Goal: Task Accomplishment & Management: Manage account settings

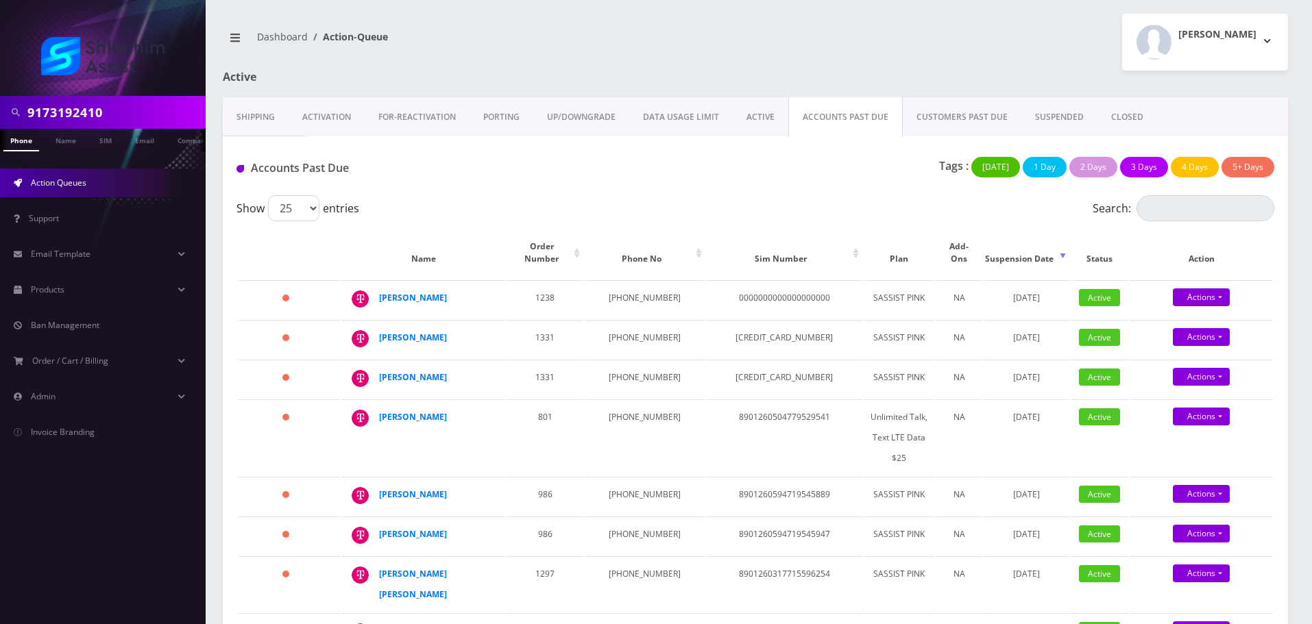
click at [134, 97] on div "9173192410" at bounding box center [103, 112] width 206 height 33
click at [110, 120] on input "9173192410" at bounding box center [114, 112] width 175 height 26
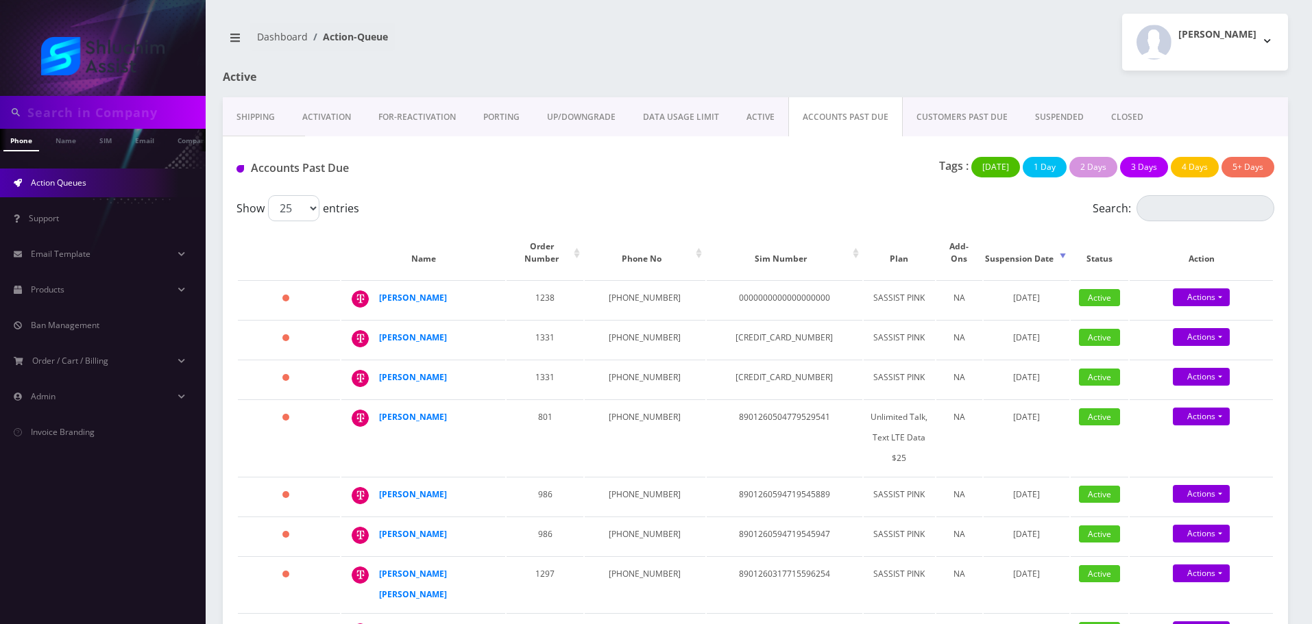
click at [766, 119] on link "ACTIVE" at bounding box center [761, 117] width 56 height 40
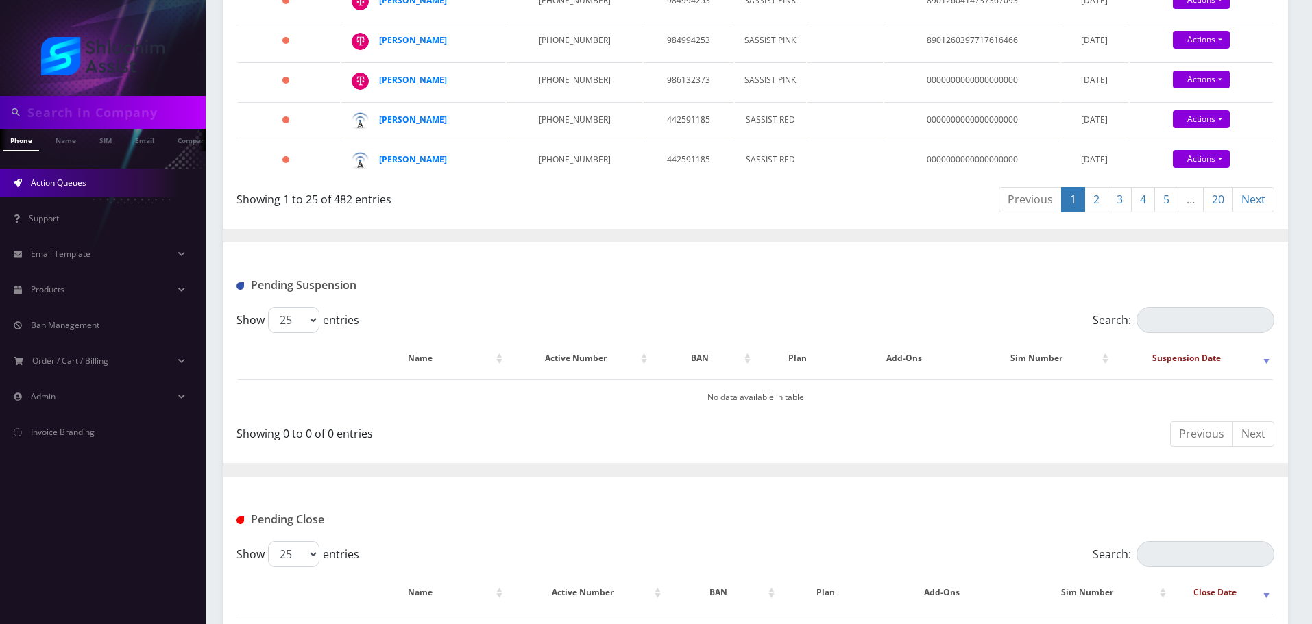
scroll to position [1271, 0]
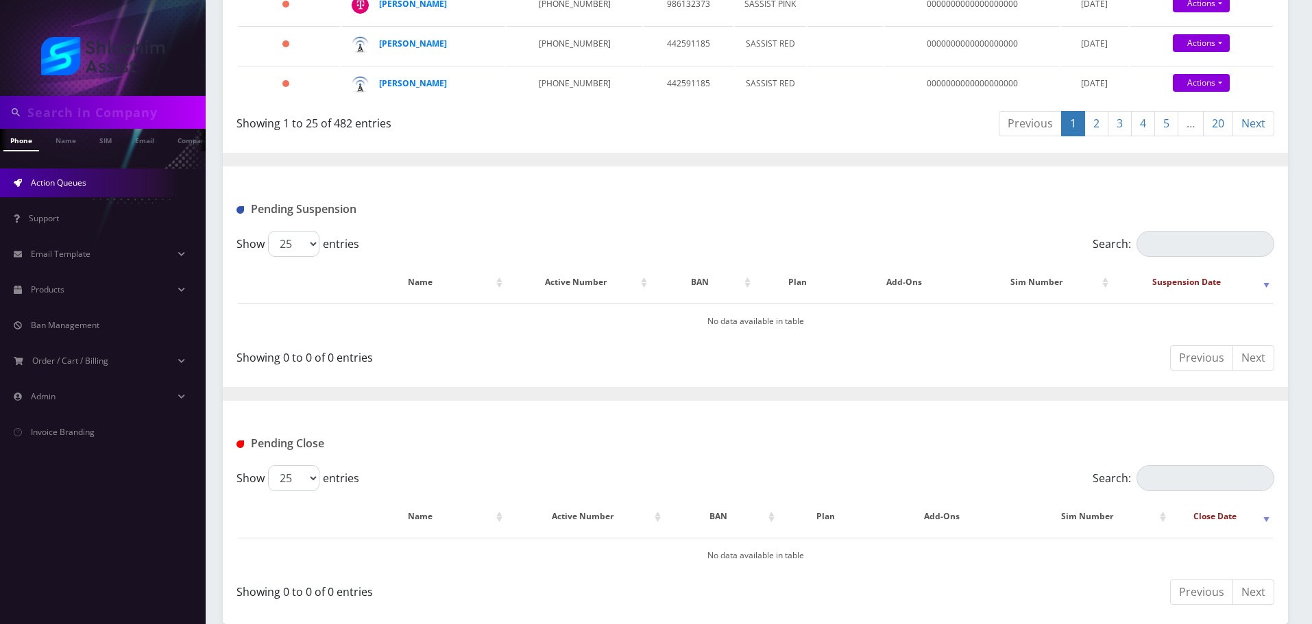
click at [1214, 133] on link "20" at bounding box center [1218, 123] width 30 height 25
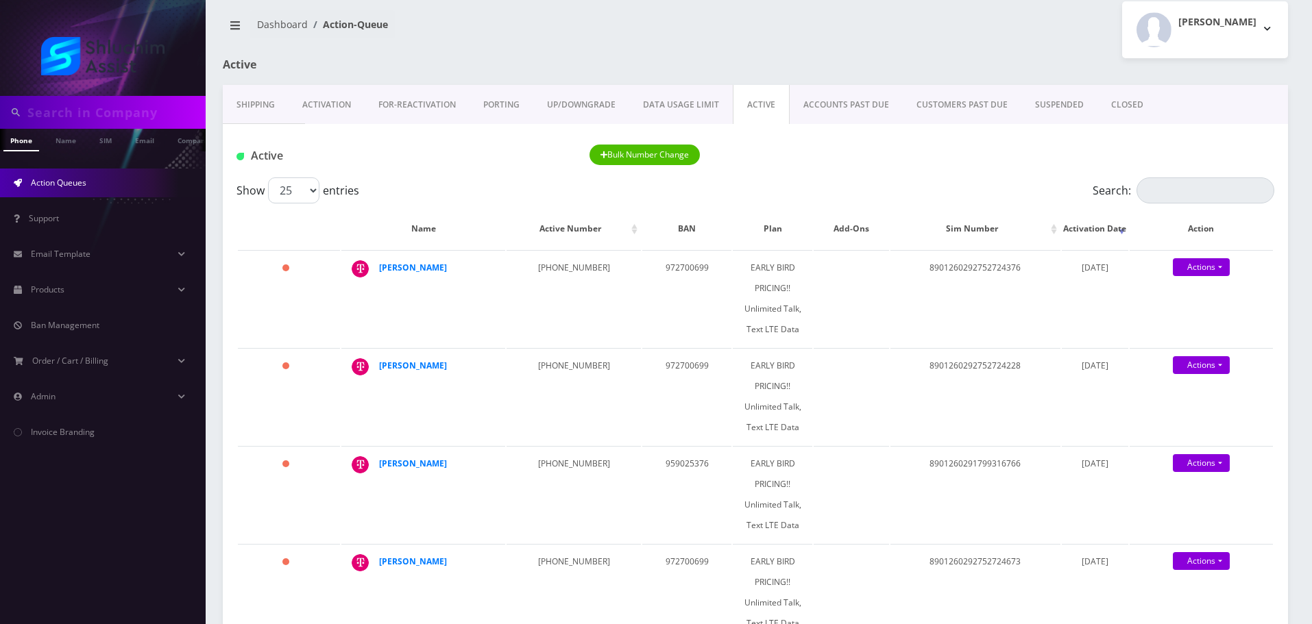
scroll to position [0, 0]
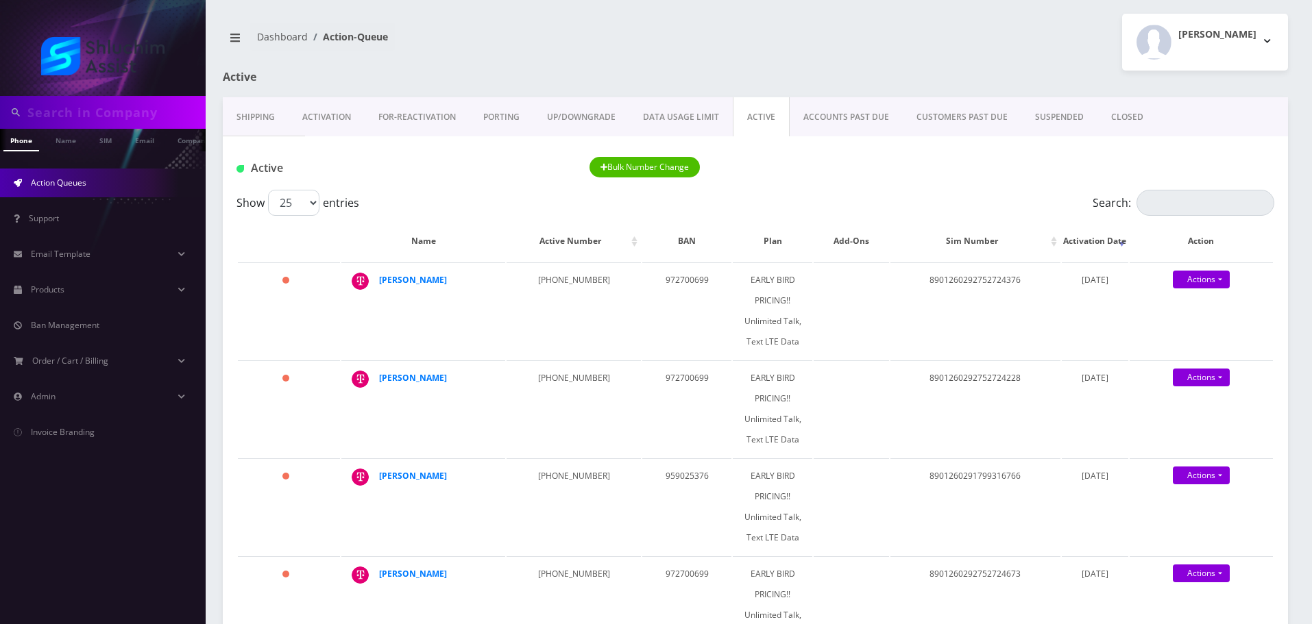
click at [548, 35] on nav "Dashboard Action-Queue" at bounding box center [484, 42] width 522 height 39
click at [133, 132] on link "Email" at bounding box center [144, 140] width 33 height 23
click at [140, 110] on input "text" at bounding box center [114, 112] width 175 height 26
click at [255, 73] on h1 "Active" at bounding box center [393, 77] width 341 height 13
click at [160, 140] on link "Email" at bounding box center [144, 140] width 33 height 23
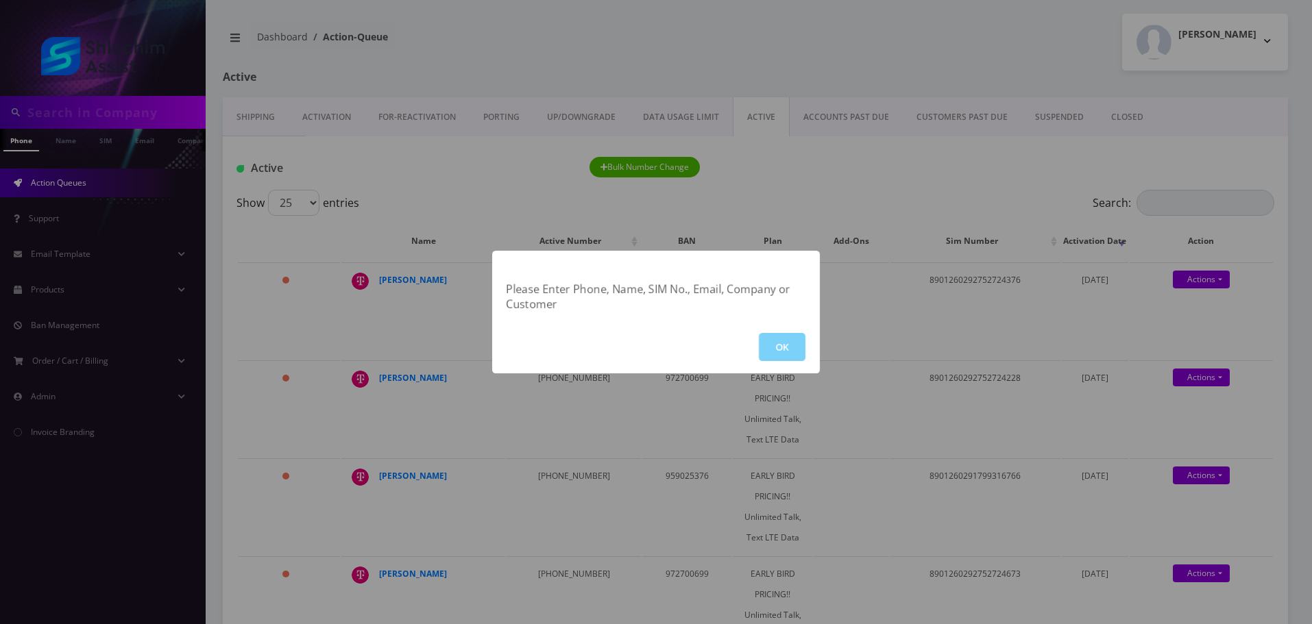
click at [140, 109] on div "Please Enter Phone, Name, SIM No., Email, Company or Customer OK" at bounding box center [656, 312] width 1312 height 624
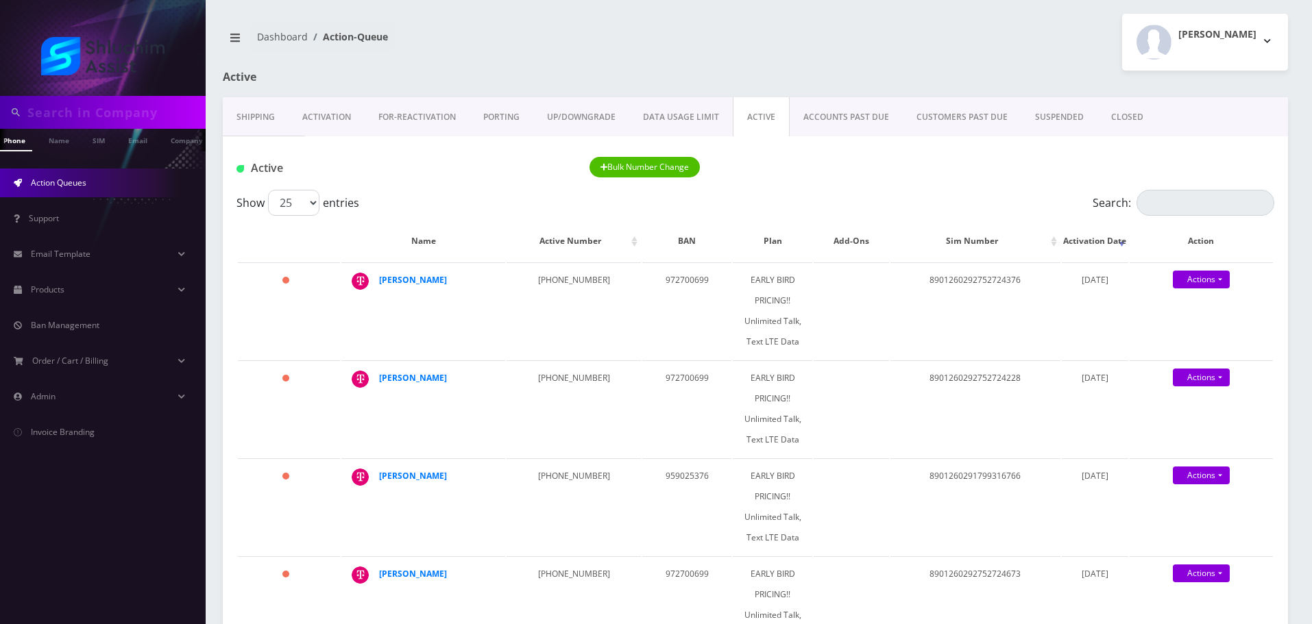
scroll to position [0, 14]
click at [104, 121] on input "text" at bounding box center [114, 112] width 175 height 26
paste input "[EMAIL_ADDRESS][DOMAIN_NAME]"
type input "[EMAIL_ADDRESS][DOMAIN_NAME]"
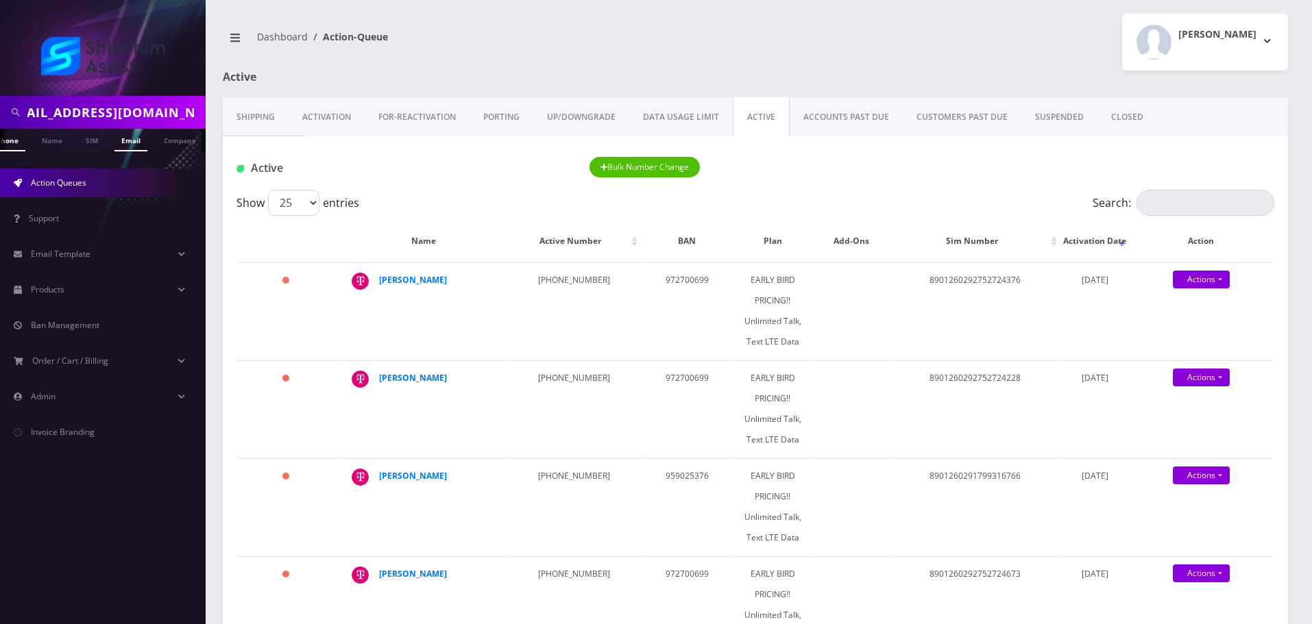
scroll to position [0, 0]
click at [143, 143] on link "Email" at bounding box center [130, 140] width 33 height 23
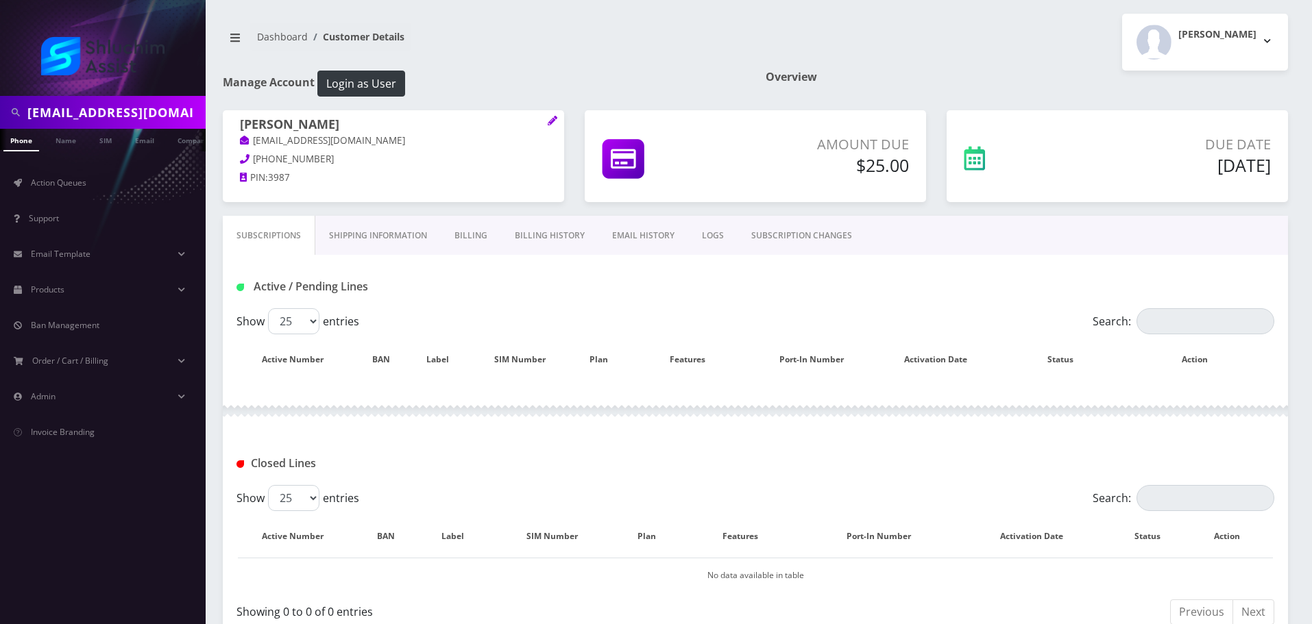
click at [546, 237] on link "Billing History" at bounding box center [549, 236] width 97 height 40
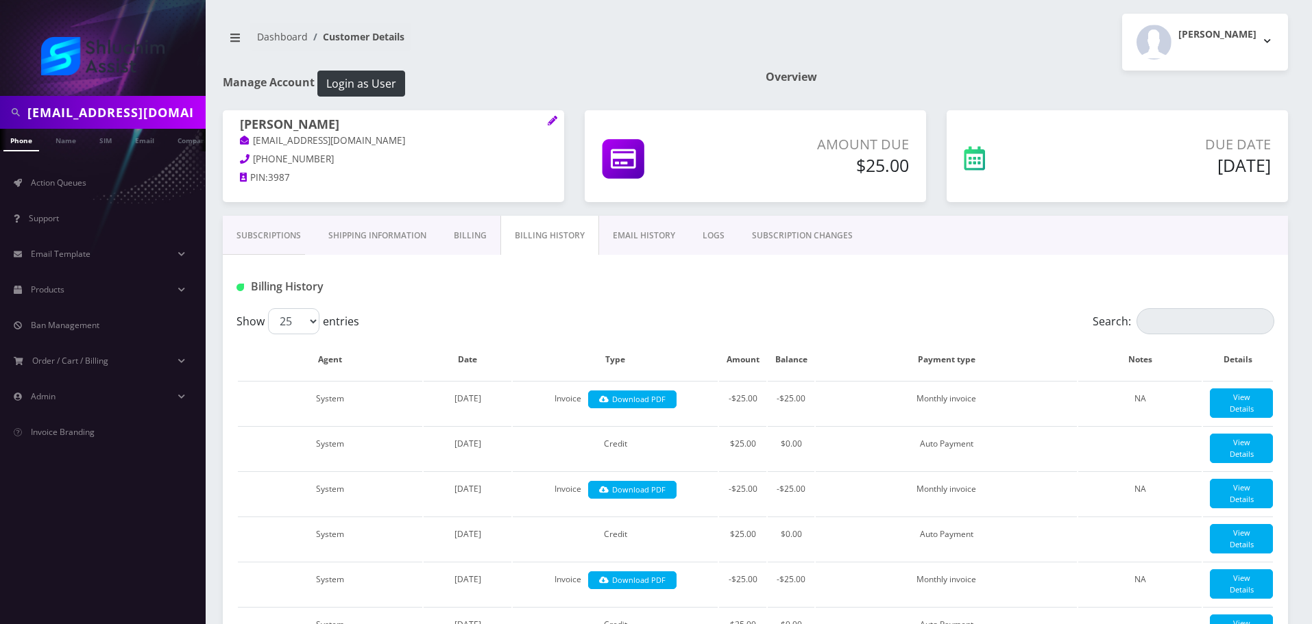
click at [472, 250] on link "Billing" at bounding box center [470, 236] width 60 height 40
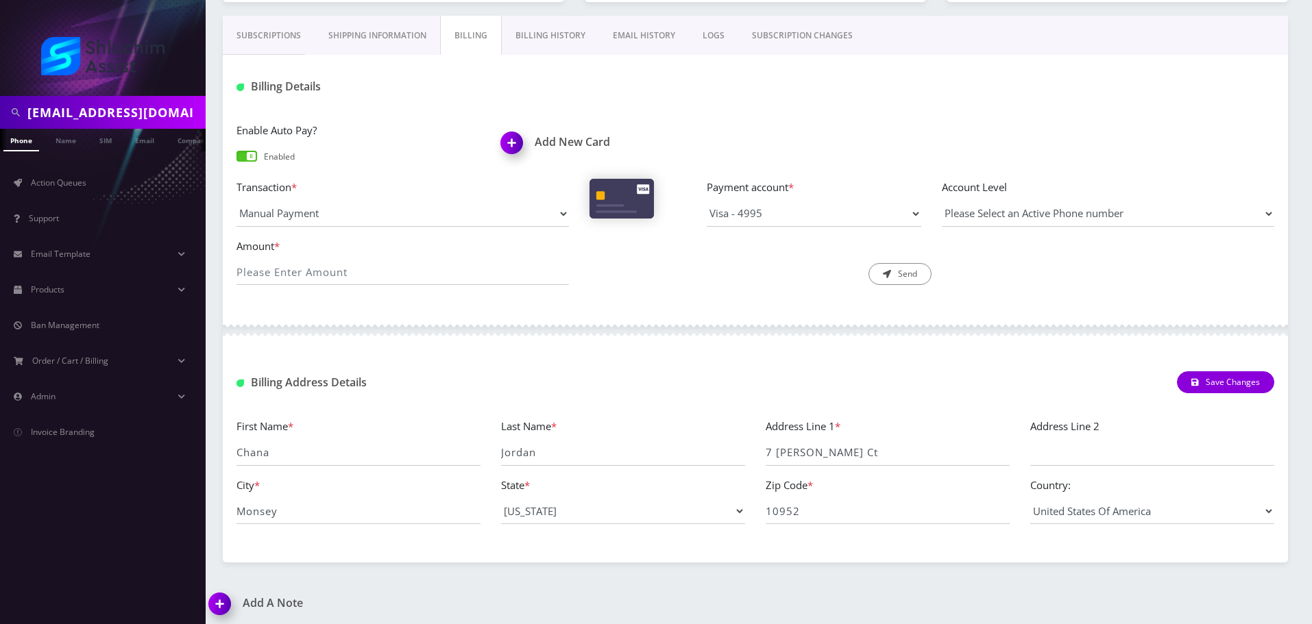
scroll to position [205, 0]
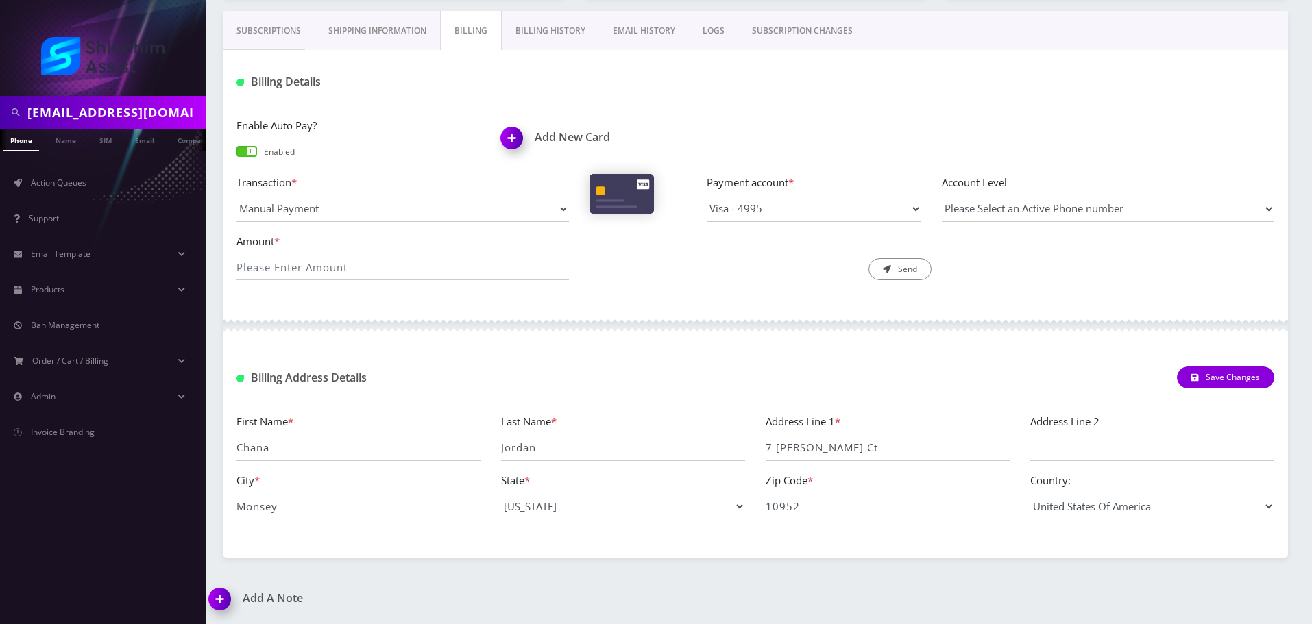
click at [546, 38] on link "Billing History" at bounding box center [550, 31] width 97 height 40
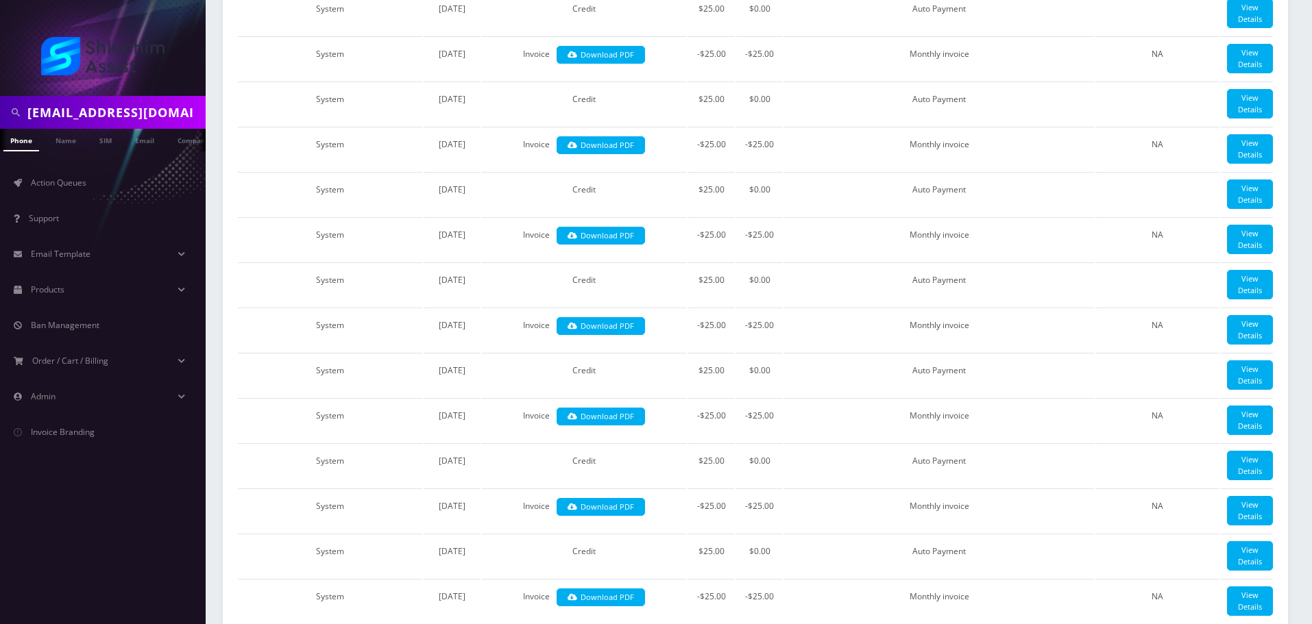
scroll to position [382, 0]
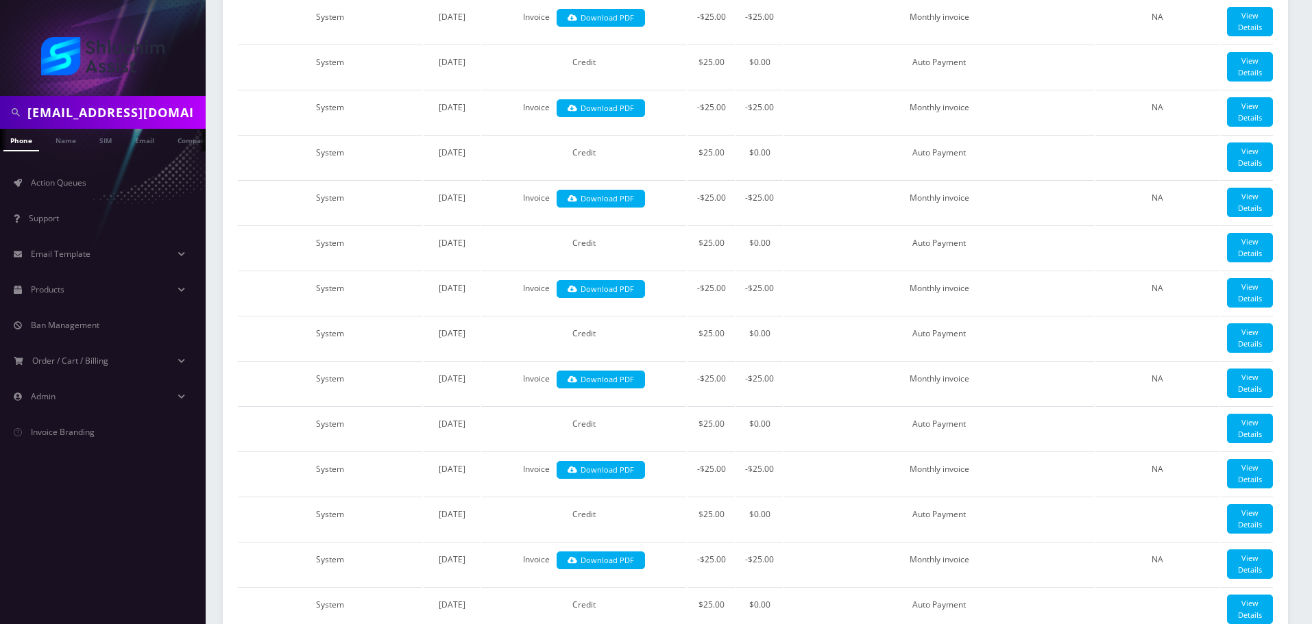
click at [136, 123] on input "[EMAIL_ADDRESS][DOMAIN_NAME]" at bounding box center [114, 112] width 175 height 26
paste input "845-533-2808"
click at [97, 120] on input "845-533-2808" at bounding box center [114, 112] width 175 height 26
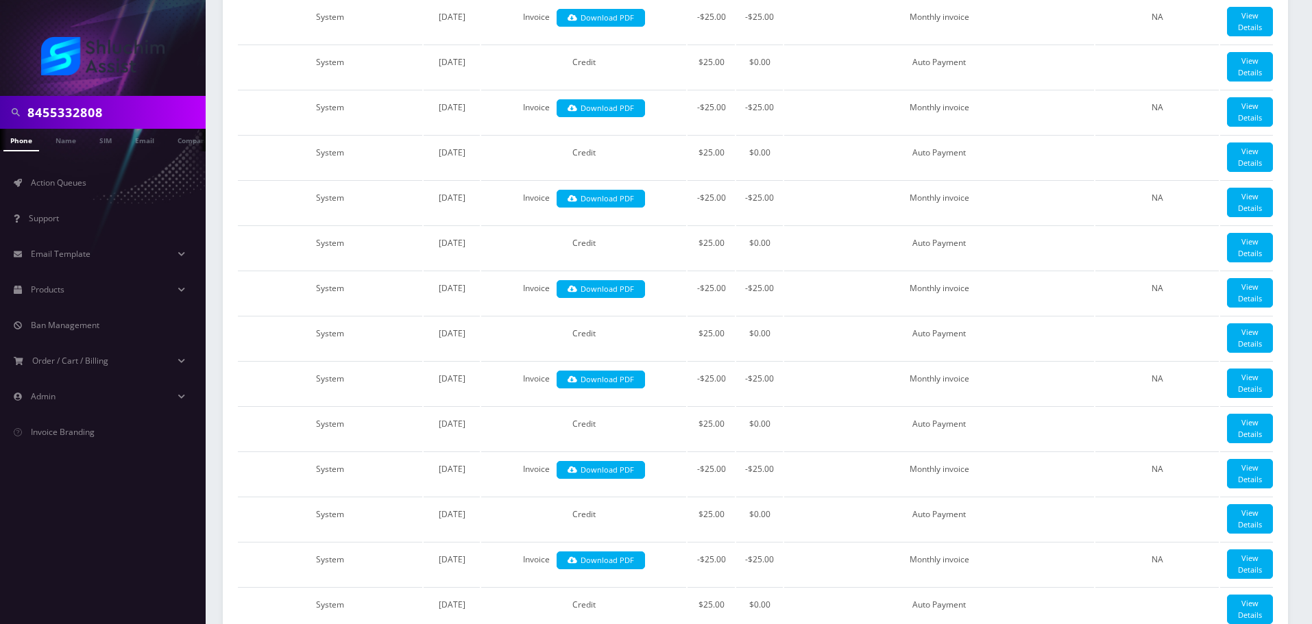
type input "8455332808"
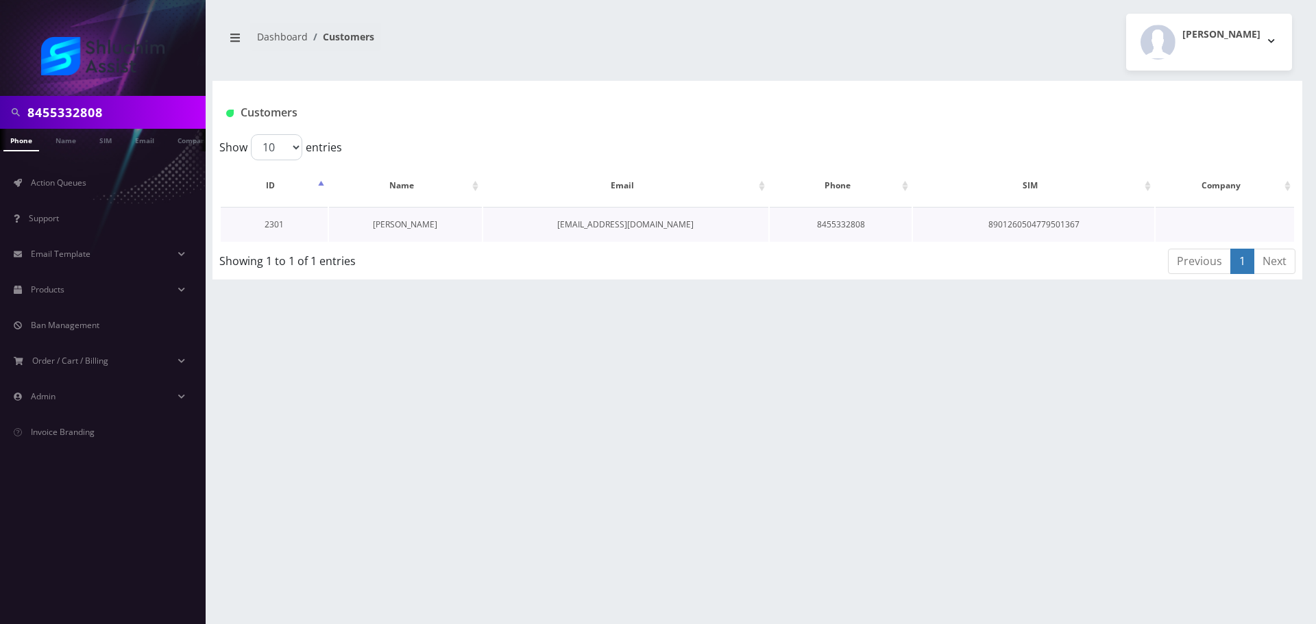
click at [402, 223] on link "[PERSON_NAME]" at bounding box center [405, 225] width 64 height 12
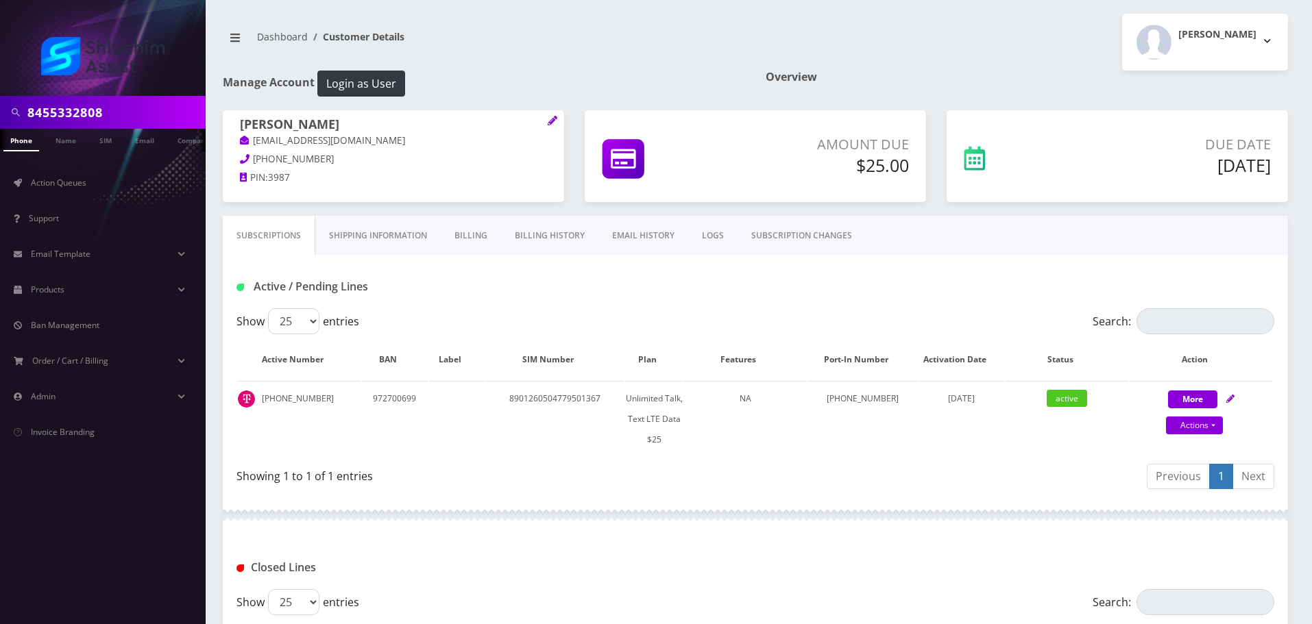
click at [546, 245] on link "Billing History" at bounding box center [549, 236] width 97 height 40
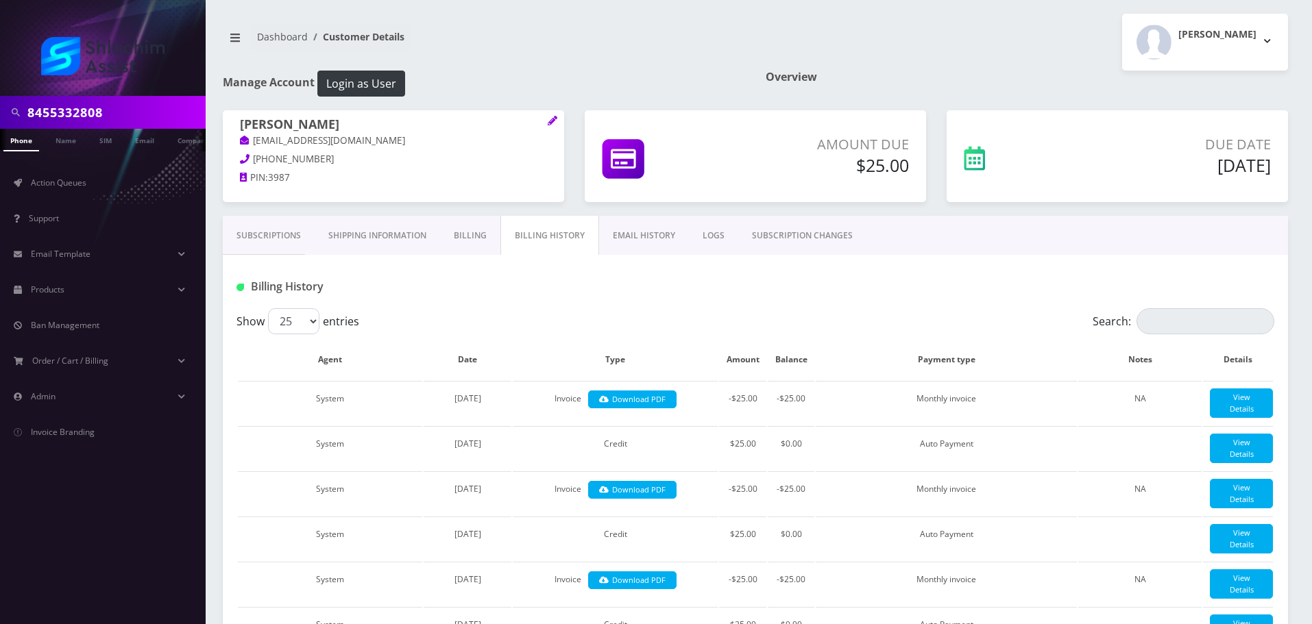
click at [153, 107] on input "8455332808" at bounding box center [114, 112] width 175 height 26
paste input "646-726-0381"
click at [153, 107] on input "646-726-0381" at bounding box center [114, 112] width 175 height 26
click at [106, 119] on input "646-726-0381" at bounding box center [114, 112] width 175 height 26
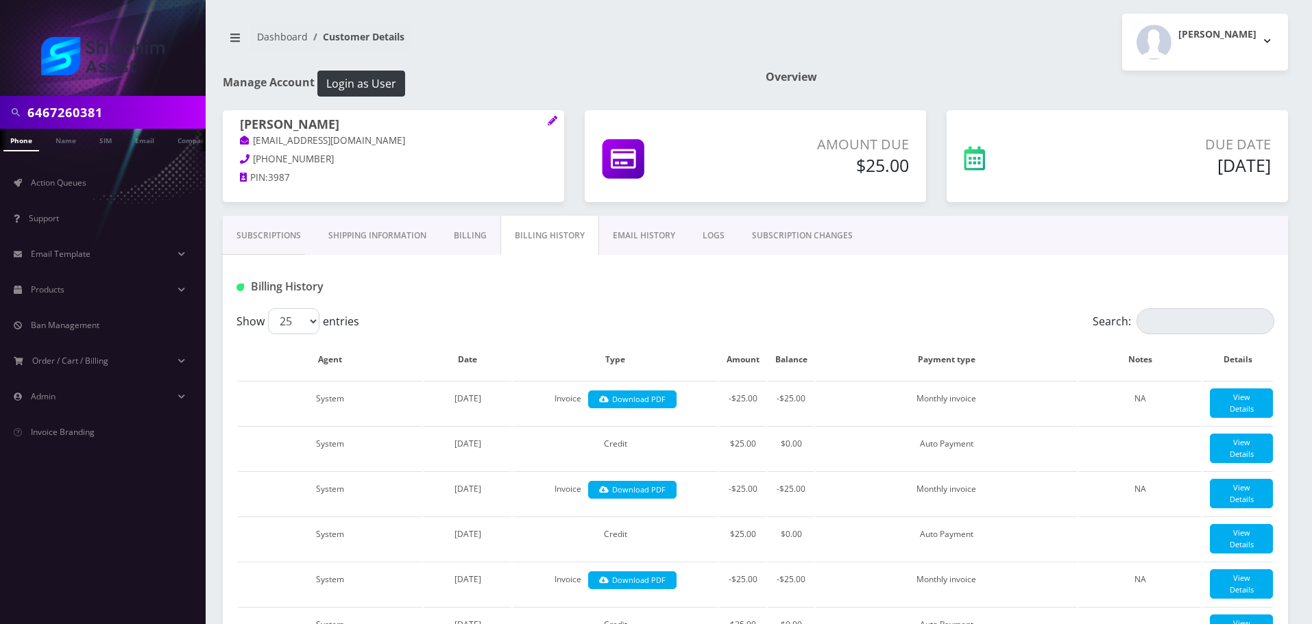
type input "6467260381"
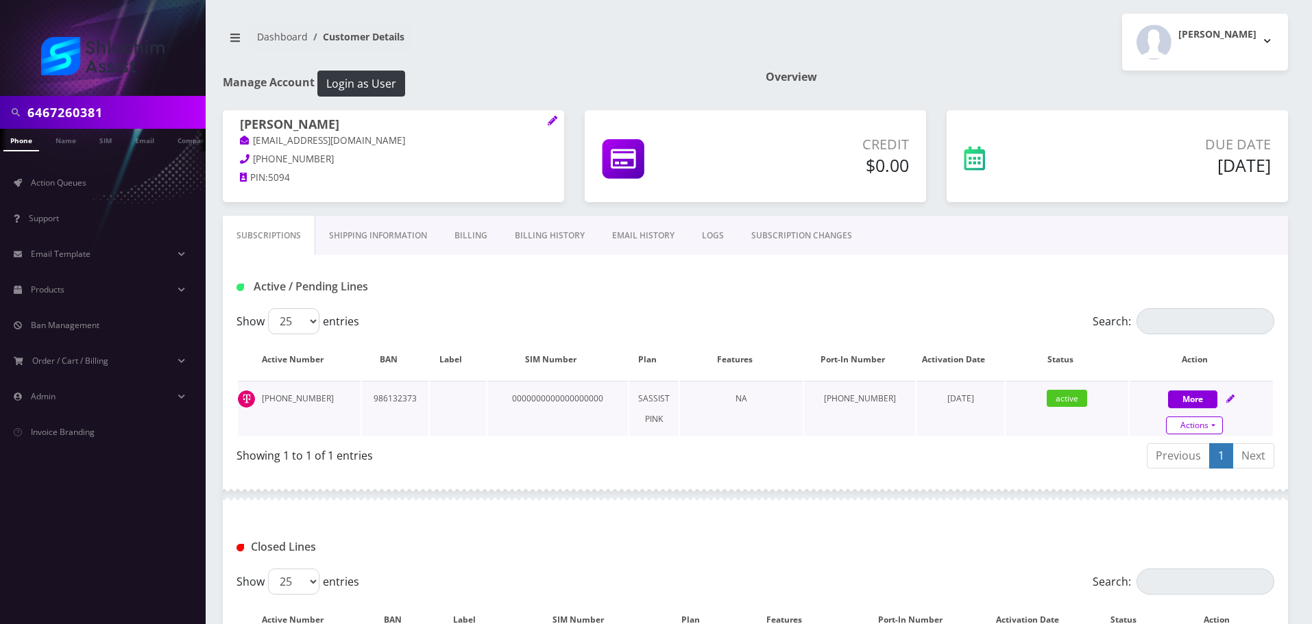
click at [1195, 427] on link "Actions" at bounding box center [1194, 426] width 57 height 18
select select "Sim Card"
select select "74"
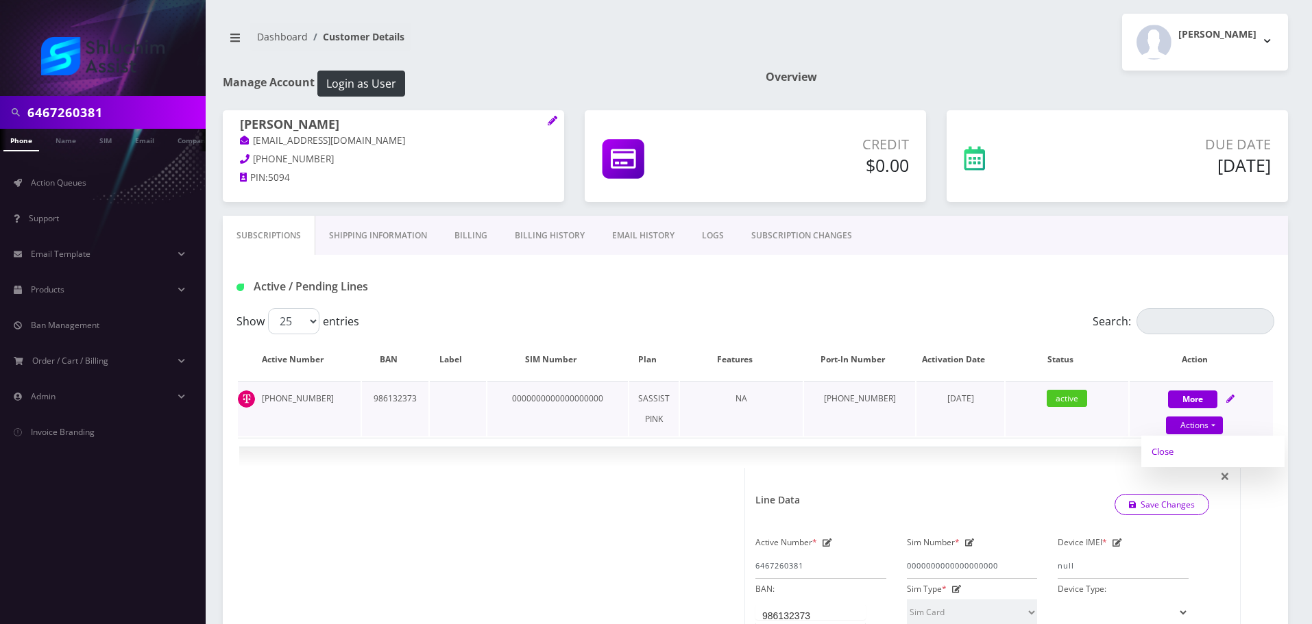
click at [1186, 458] on link "Close" at bounding box center [1212, 451] width 143 height 21
type input "[DATE]"
select select "Sim Card"
select select "74"
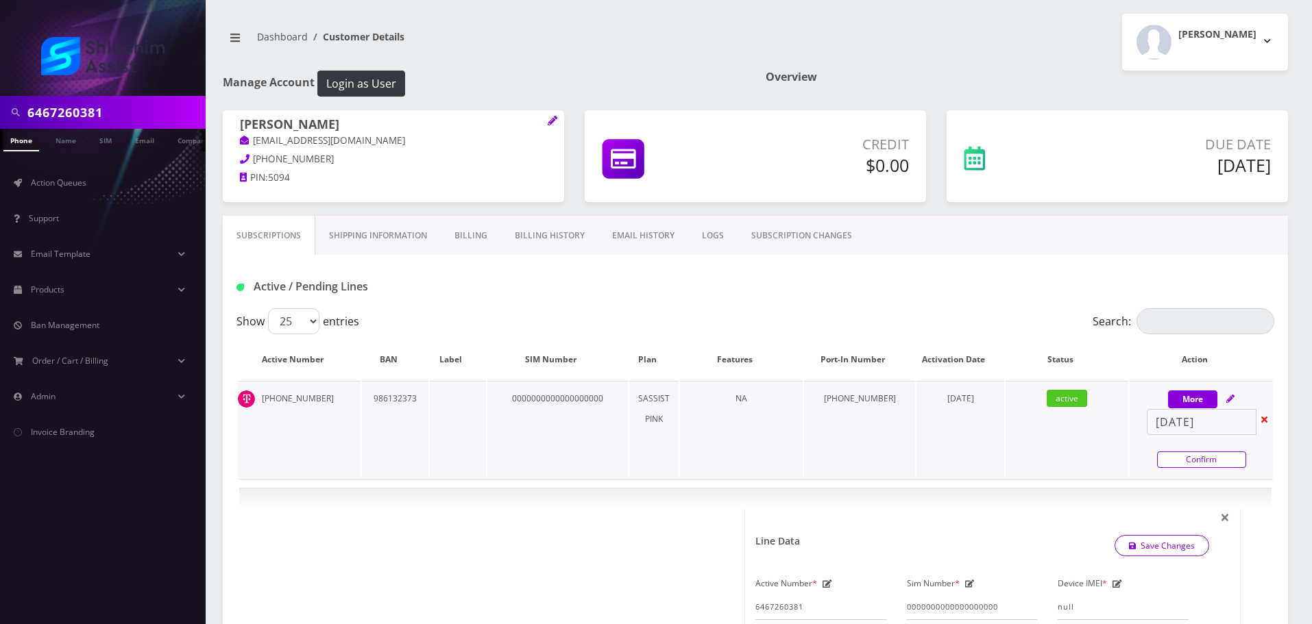
click at [1202, 461] on link "Confirm" at bounding box center [1201, 460] width 89 height 16
select select "Sim Card"
select select "74"
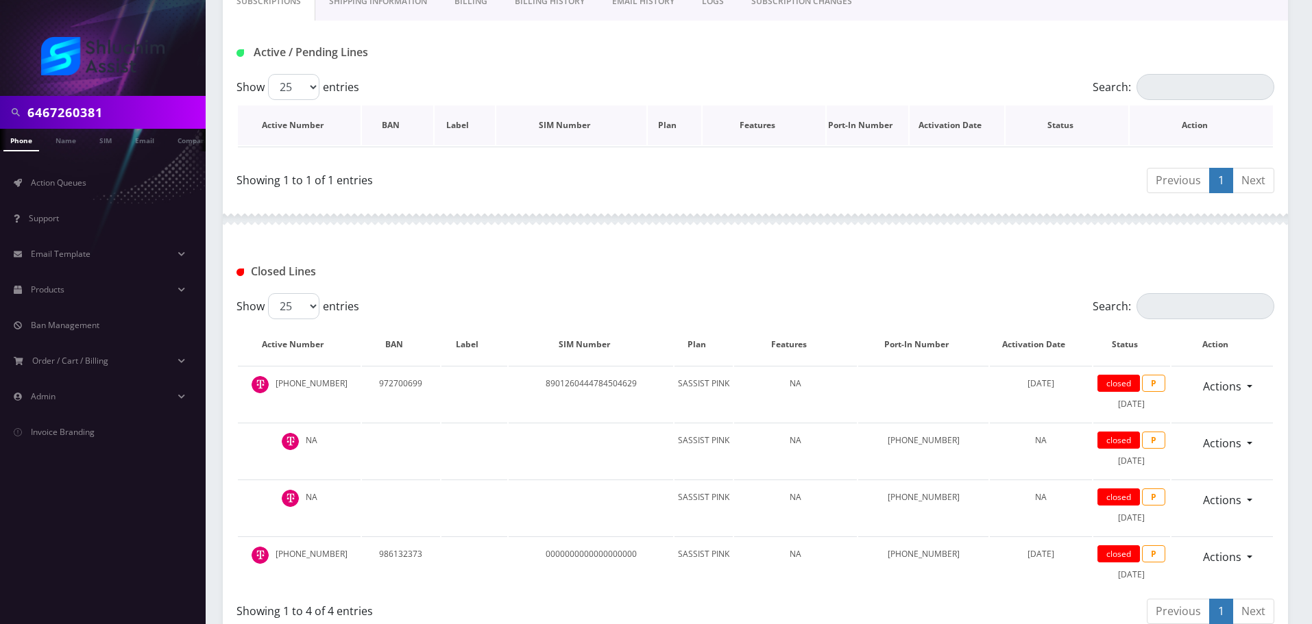
scroll to position [320, 0]
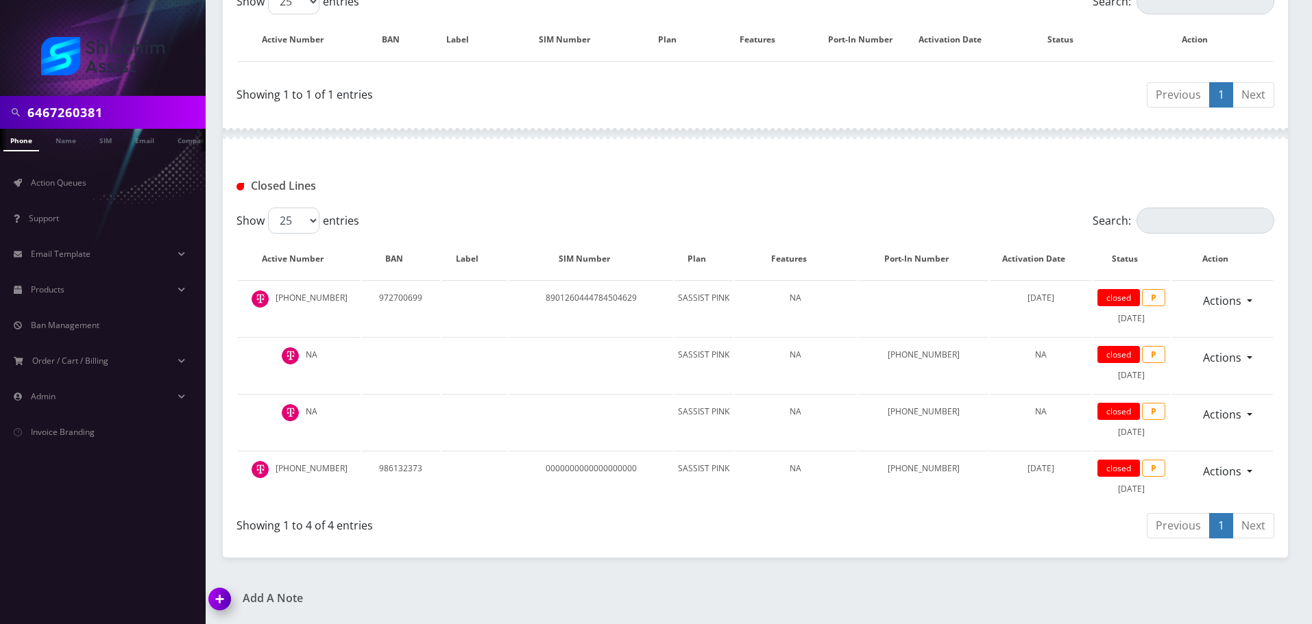
click at [136, 105] on input "6467260381" at bounding box center [114, 112] width 175 height 26
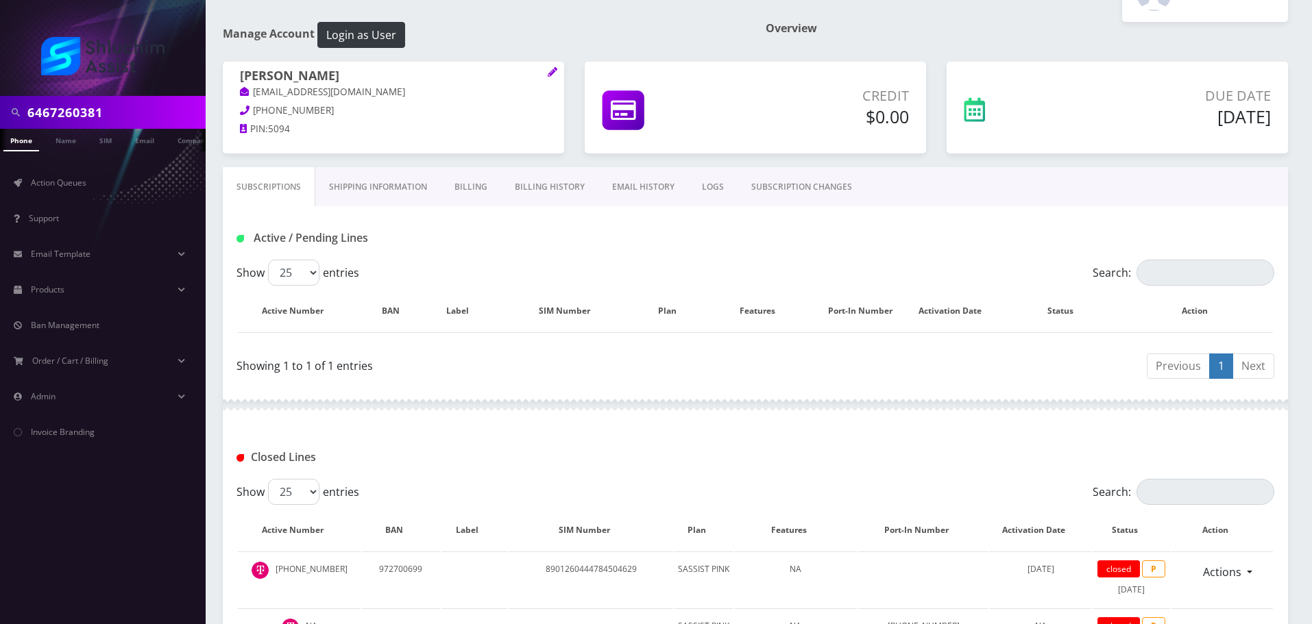
scroll to position [0, 0]
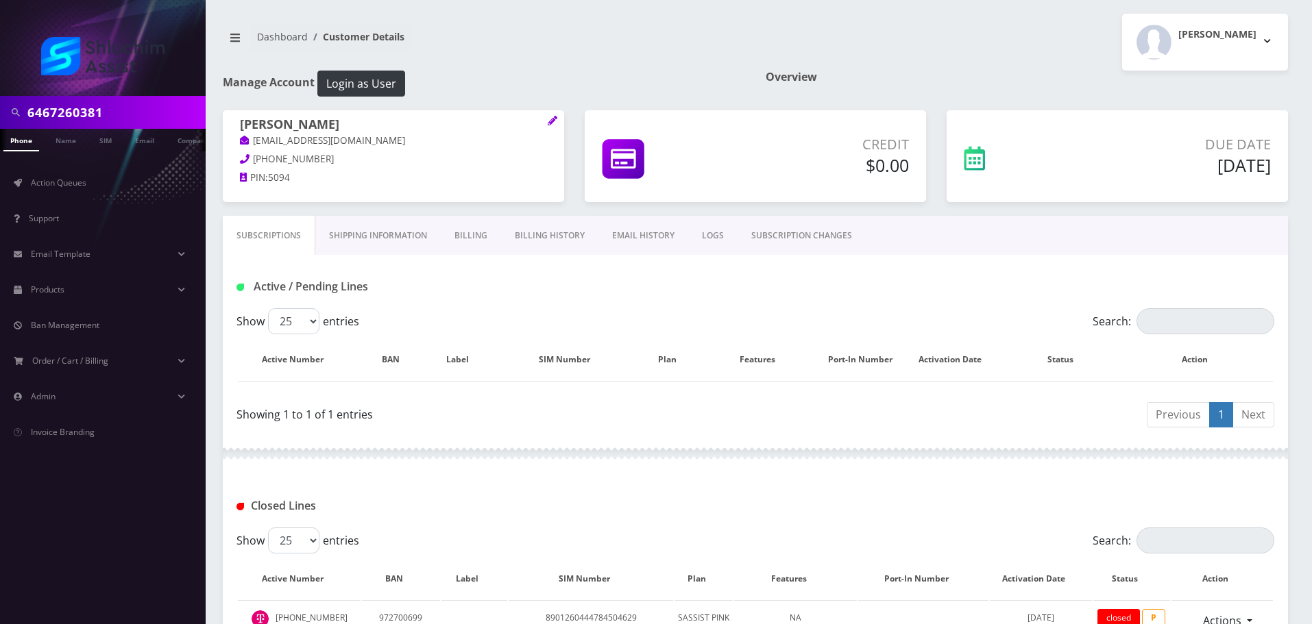
click at [141, 113] on input "6467260381" at bounding box center [114, 112] width 175 height 26
paste input "[EMAIL_ADDRESS][DOMAIN_NAME]"
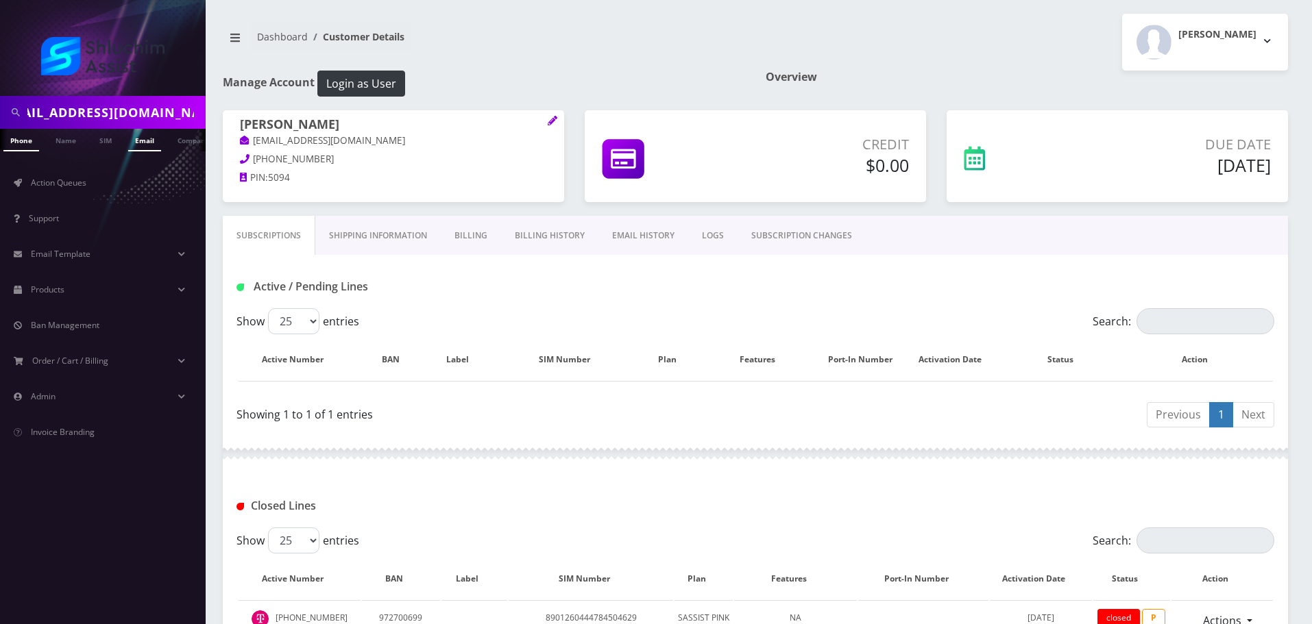
type input "[EMAIL_ADDRESS][DOMAIN_NAME]"
click at [147, 134] on link "Email" at bounding box center [144, 140] width 33 height 23
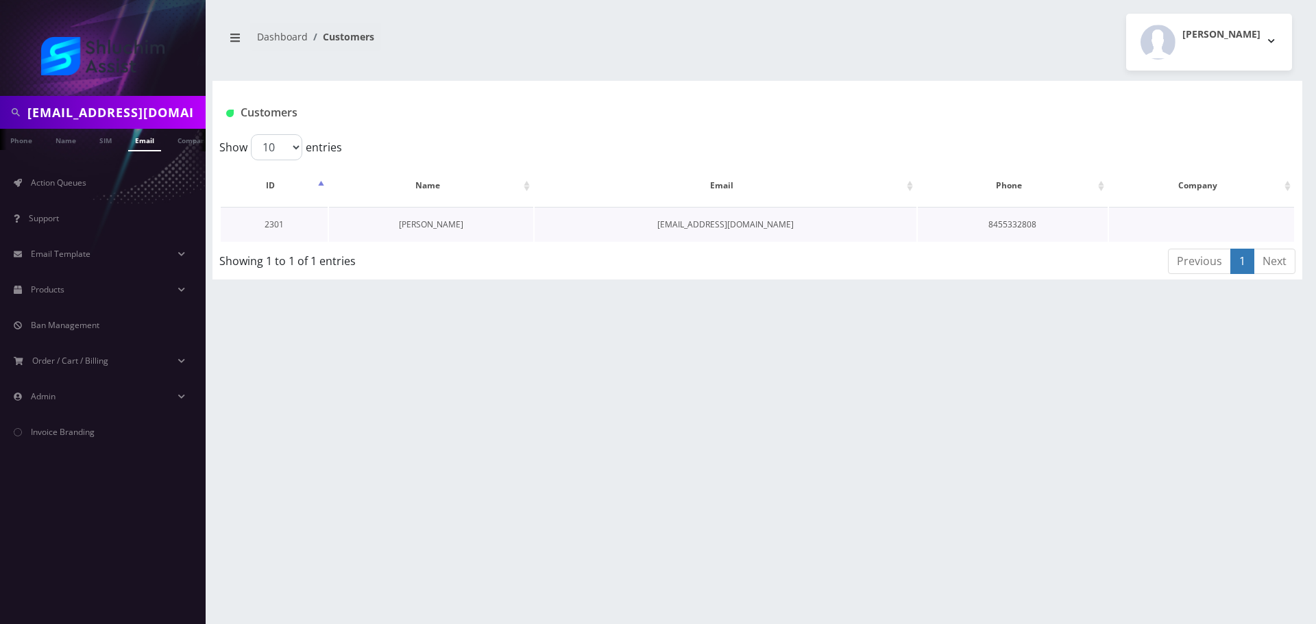
click at [445, 230] on link "[PERSON_NAME]" at bounding box center [431, 225] width 64 height 12
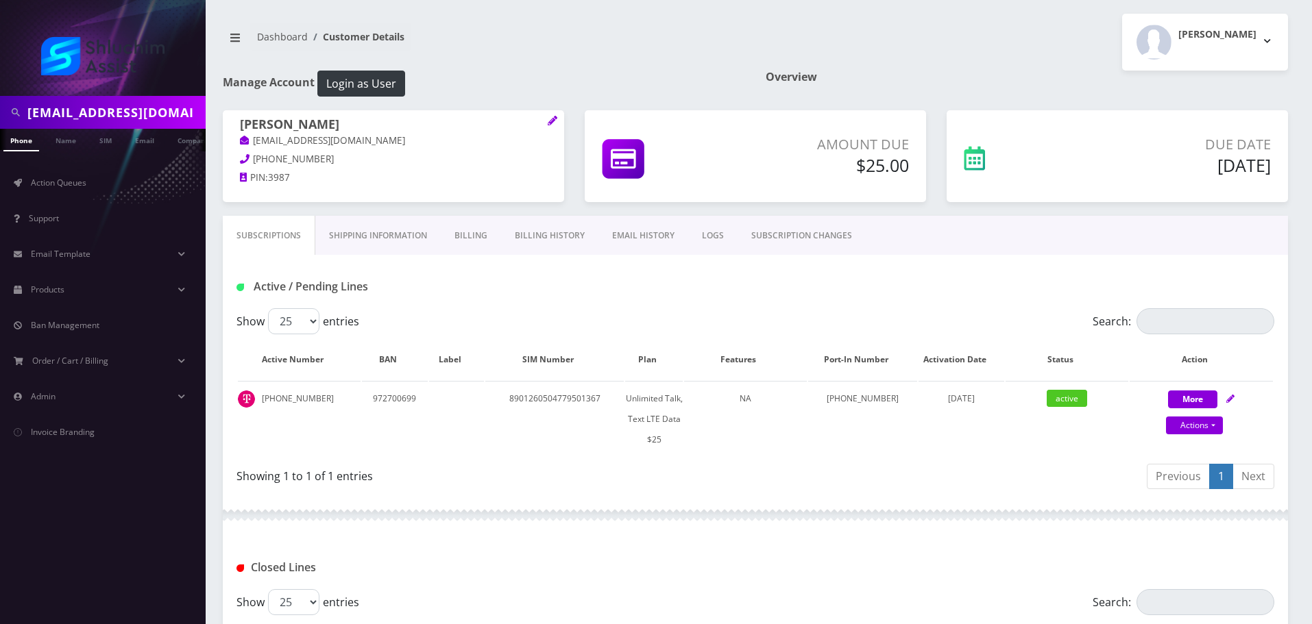
click at [522, 225] on link "Billing History" at bounding box center [549, 236] width 97 height 40
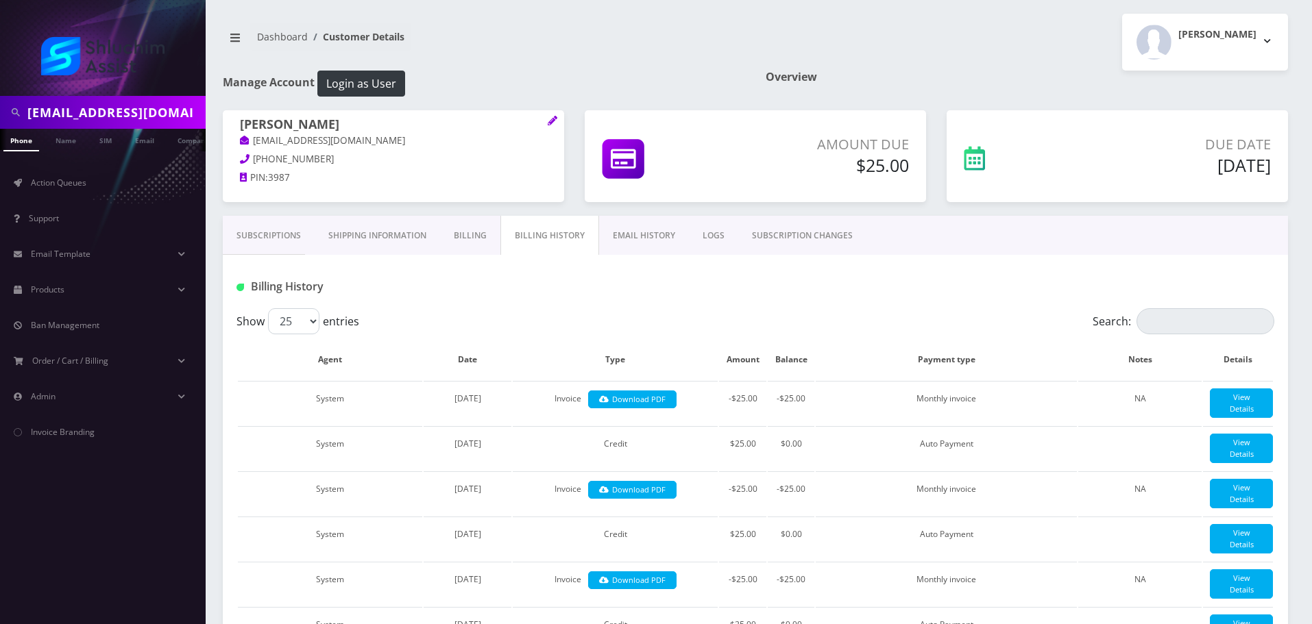
click at [282, 237] on link "Subscriptions" at bounding box center [269, 236] width 92 height 40
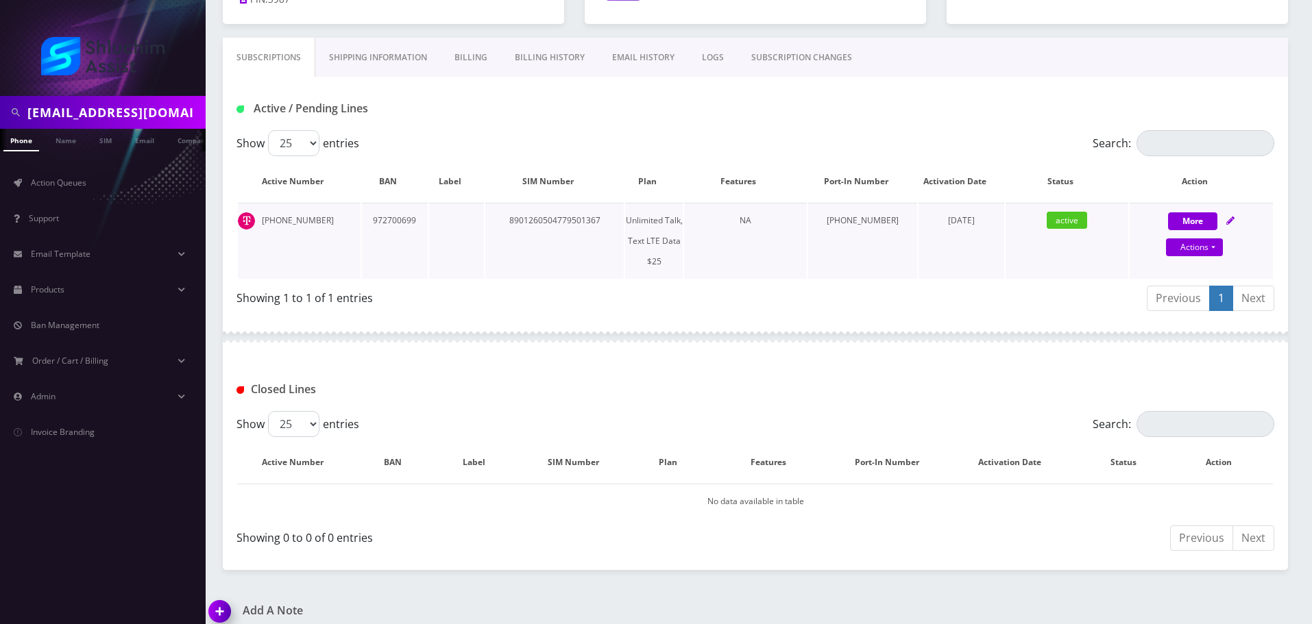
scroll to position [191, 0]
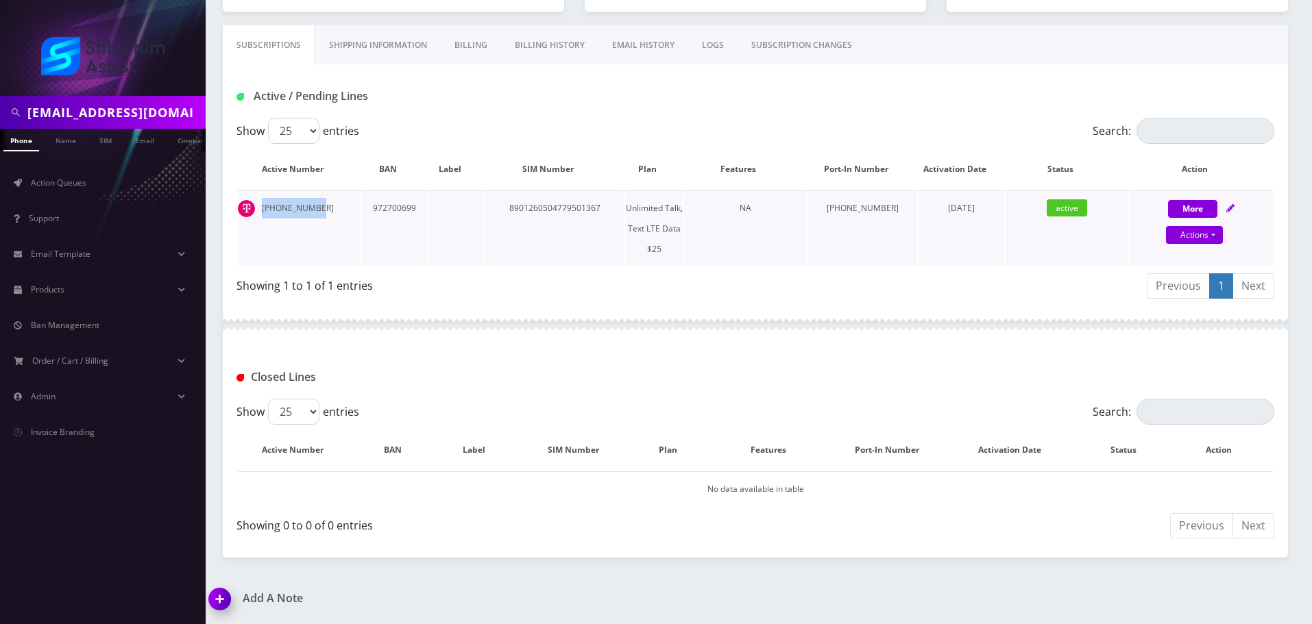
drag, startPoint x: 322, startPoint y: 208, endPoint x: 254, endPoint y: 208, distance: 67.8
click at [254, 208] on td "[PHONE_NUMBER]" at bounding box center [299, 229] width 123 height 76
copy td "[PHONE_NUMBER]"
click at [173, 110] on input "[EMAIL_ADDRESS][DOMAIN_NAME]" at bounding box center [114, 112] width 175 height 26
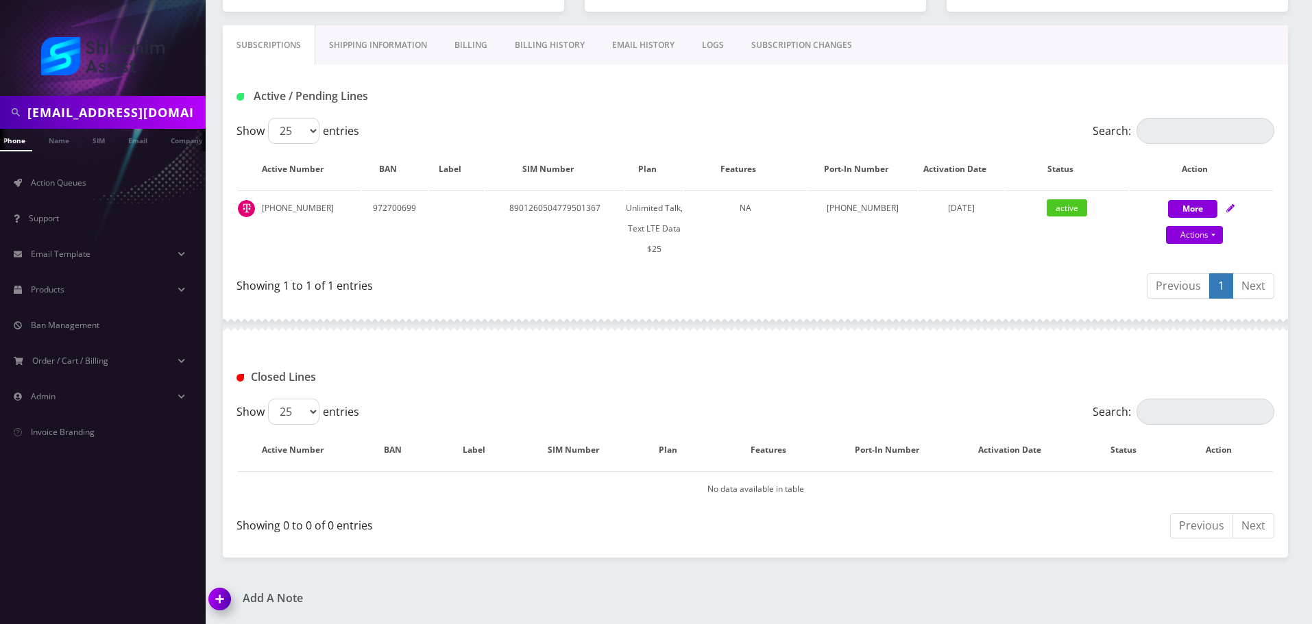
click at [173, 110] on input "[EMAIL_ADDRESS][DOMAIN_NAME]" at bounding box center [114, 112] width 175 height 26
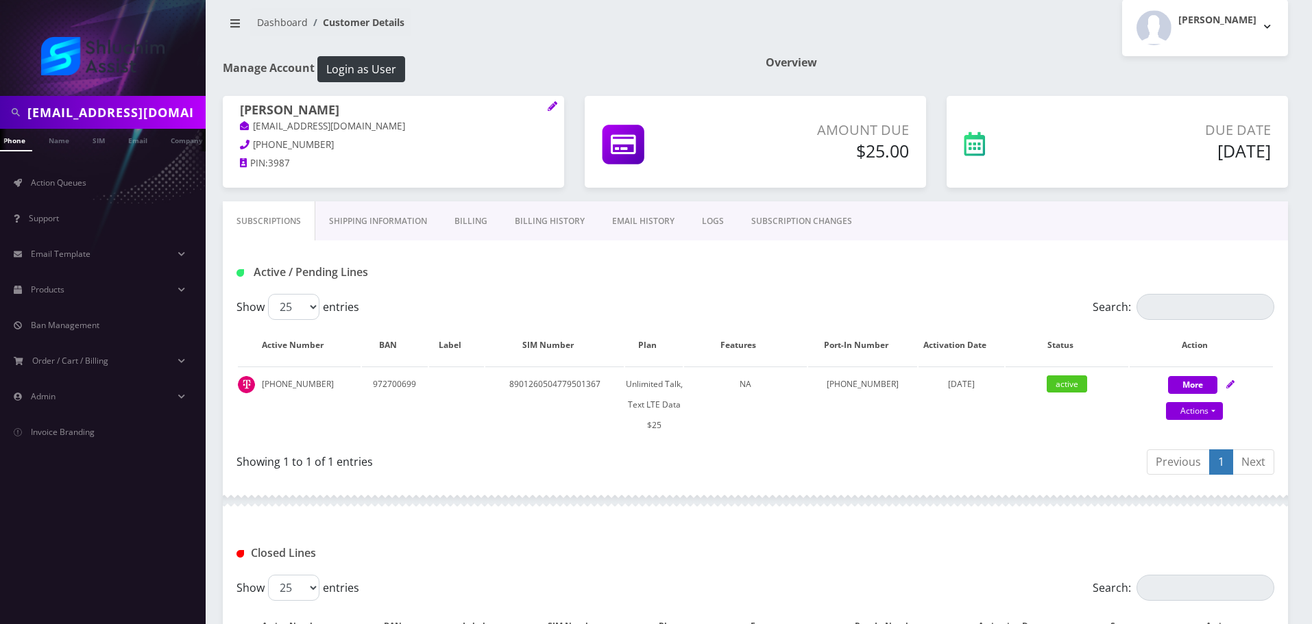
scroll to position [0, 0]
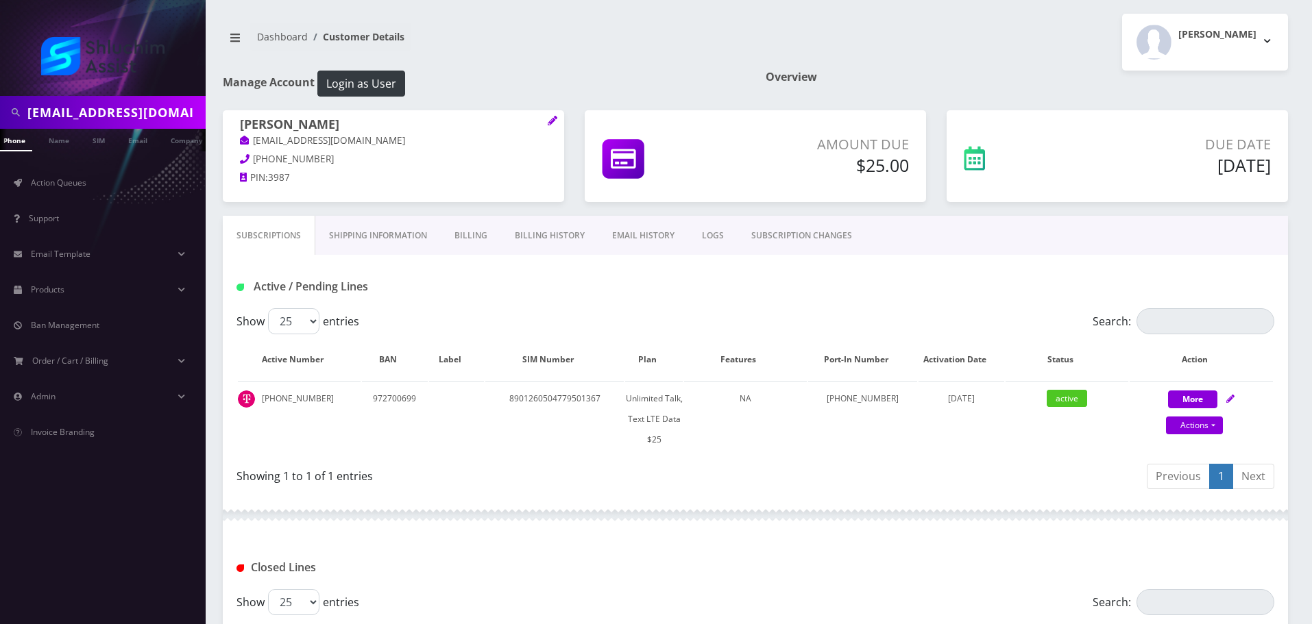
paste input "[PHONE_NUMBER]"
click at [90, 115] on input "[PHONE_NUMBER]" at bounding box center [114, 112] width 175 height 26
type input "8455332808"
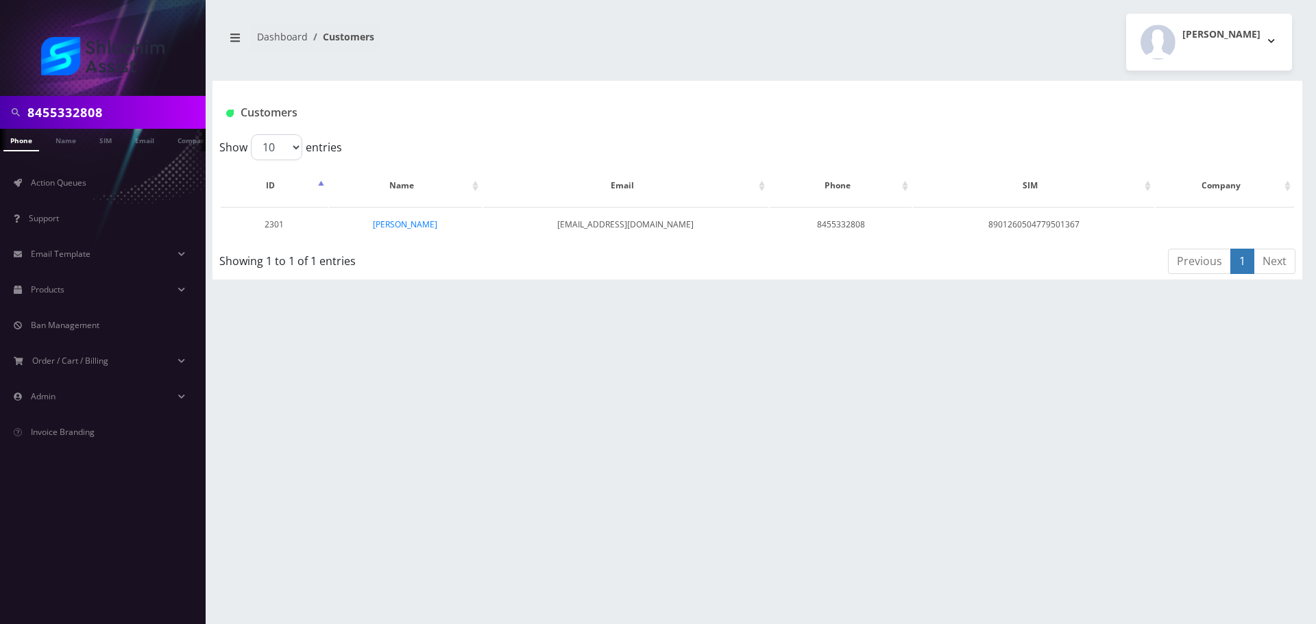
click at [147, 128] on div "8455332808" at bounding box center [103, 112] width 206 height 33
click at [149, 115] on input "8455332808" at bounding box center [114, 112] width 175 height 26
paste input "-533-"
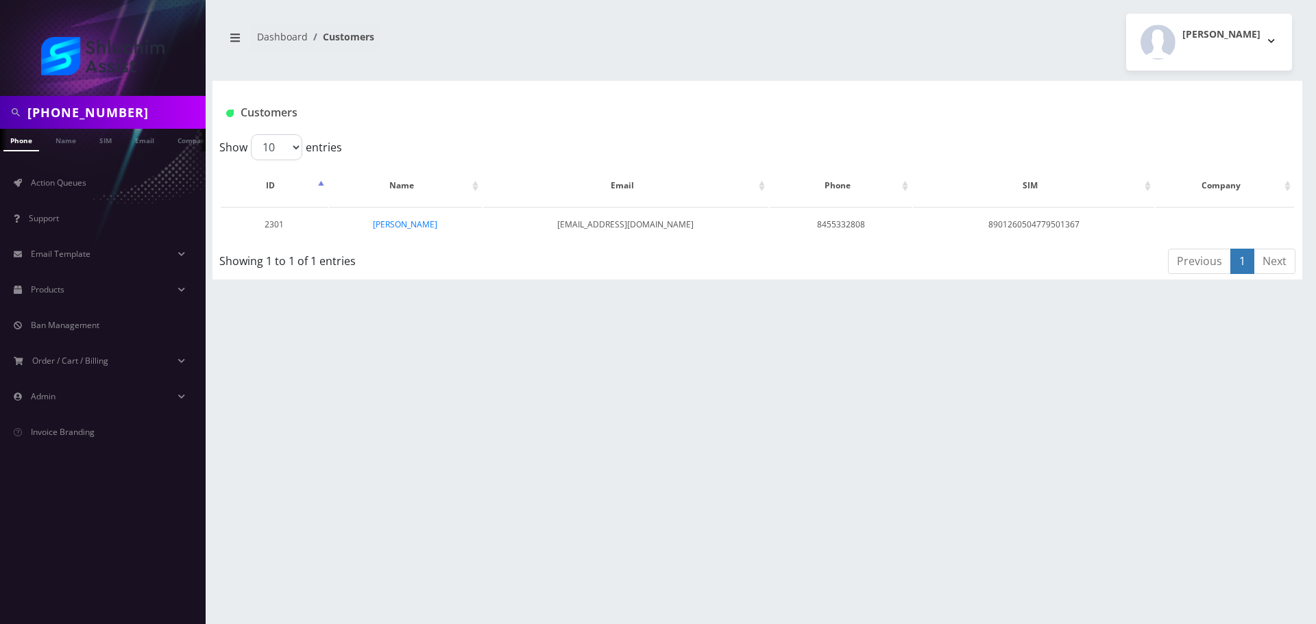
click at [92, 112] on input "845-533-2808" at bounding box center [114, 112] width 175 height 26
type input "8455332808"
click at [391, 228] on link "[PERSON_NAME]" at bounding box center [405, 225] width 64 height 12
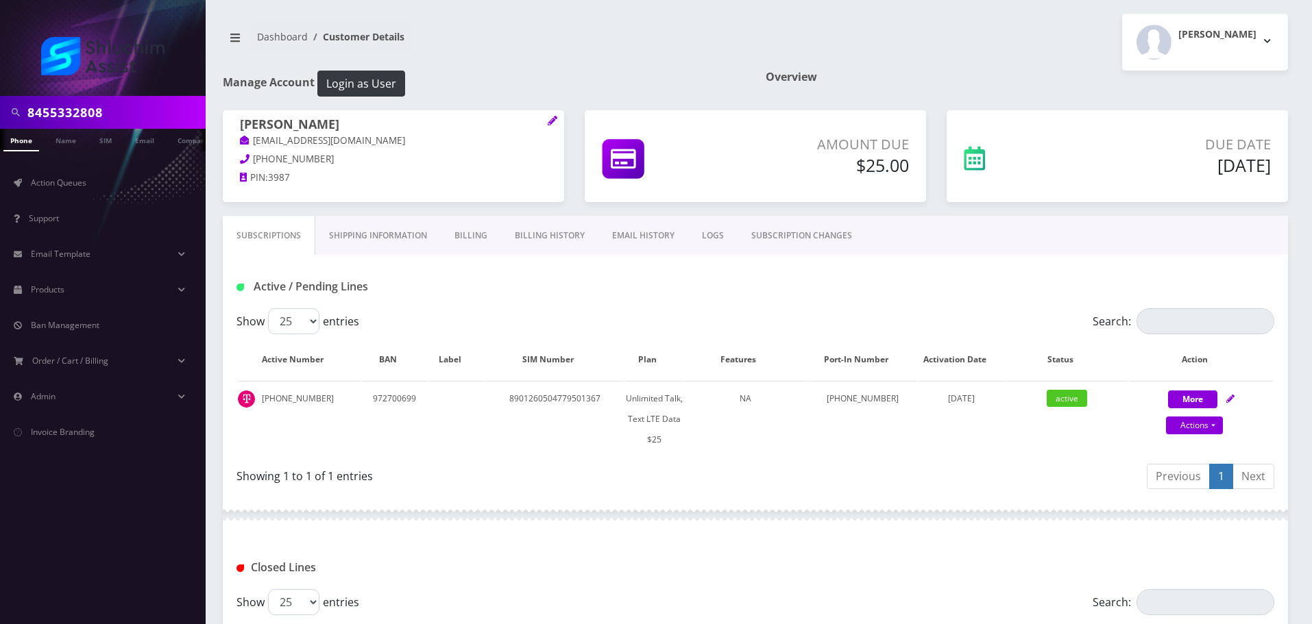
click at [546, 240] on link "Billing History" at bounding box center [549, 236] width 97 height 40
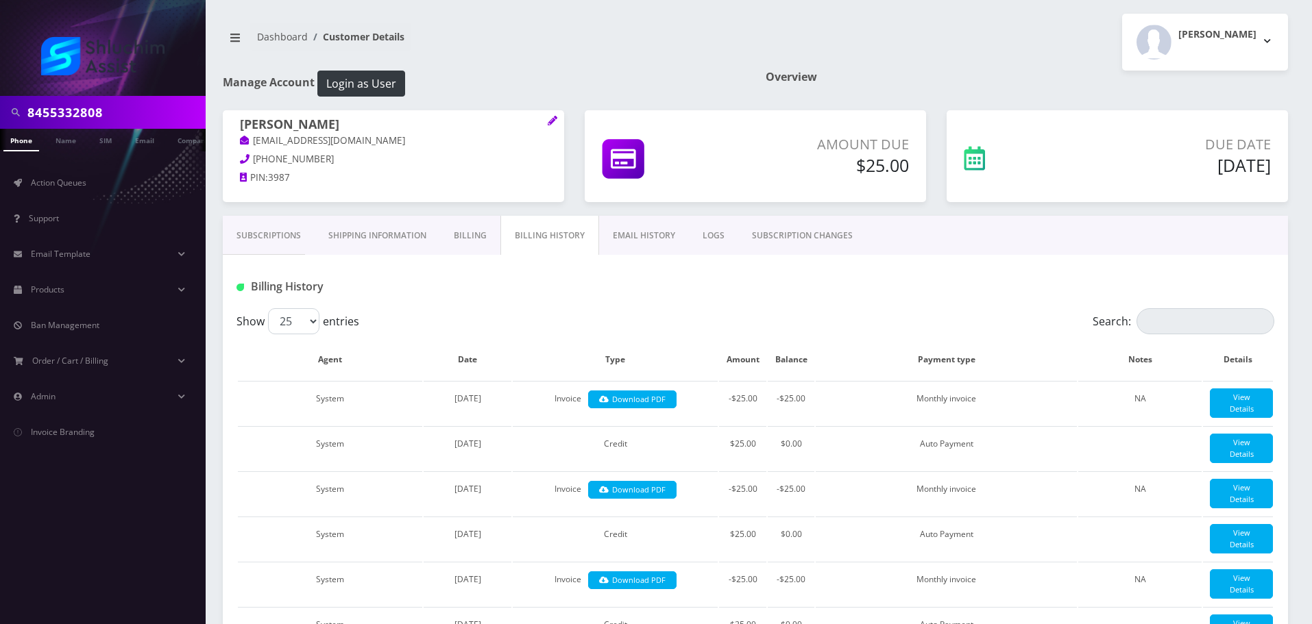
click at [273, 243] on link "Subscriptions" at bounding box center [269, 236] width 92 height 40
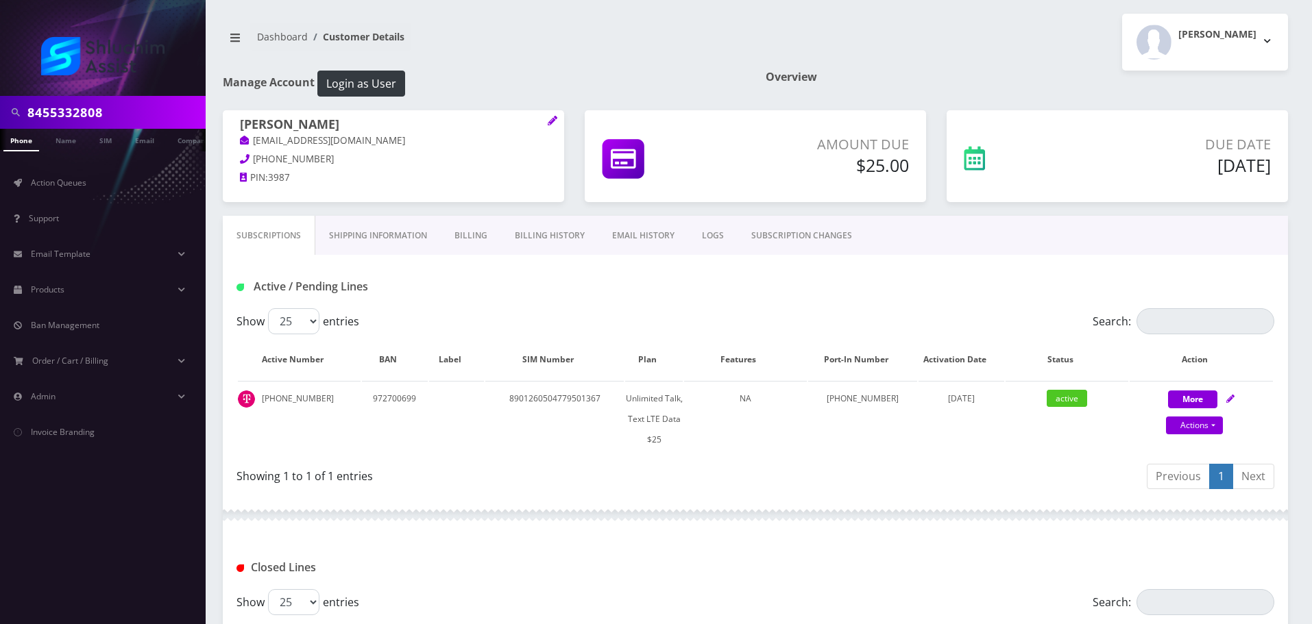
click at [541, 238] on link "Billing History" at bounding box center [549, 236] width 97 height 40
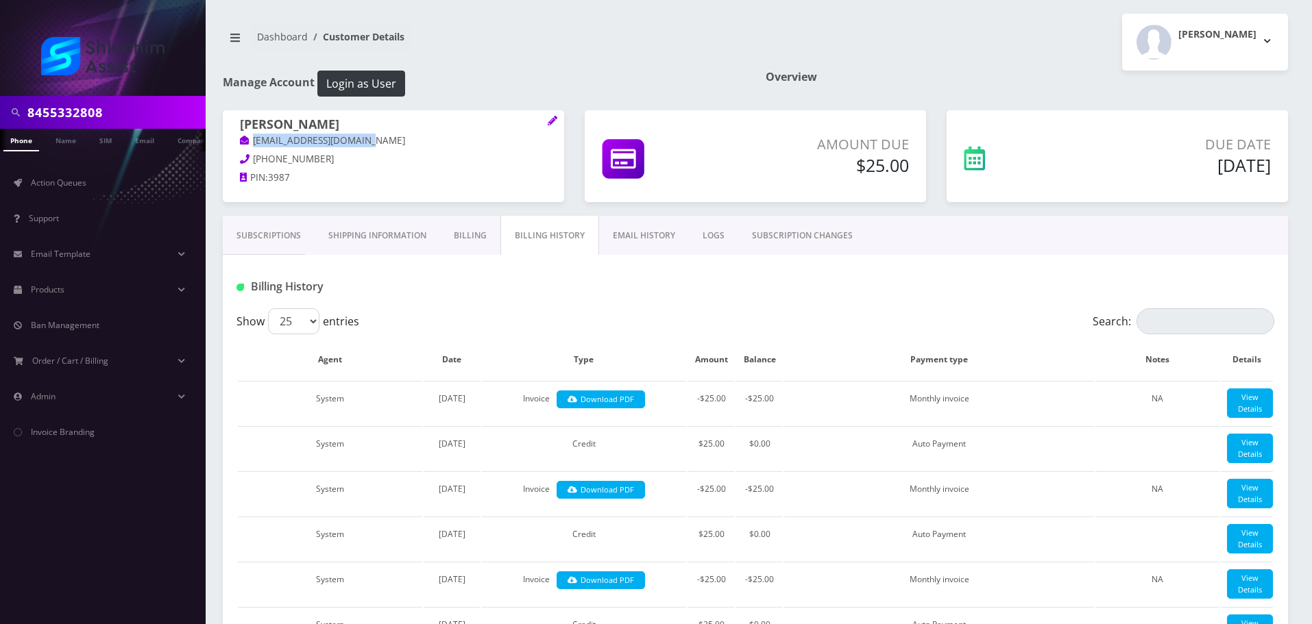
drag, startPoint x: 385, startPoint y: 143, endPoint x: 251, endPoint y: 143, distance: 134.3
click at [251, 143] on p "[EMAIL_ADDRESS][DOMAIN_NAME]" at bounding box center [393, 141] width 307 height 15
click at [251, 143] on link "[EMAIL_ADDRESS][DOMAIN_NAME]" at bounding box center [322, 141] width 165 height 14
click at [419, 143] on p "[EMAIL_ADDRESS][DOMAIN_NAME]" at bounding box center [393, 141] width 307 height 15
click at [397, 141] on p "[EMAIL_ADDRESS][DOMAIN_NAME]" at bounding box center [393, 141] width 307 height 15
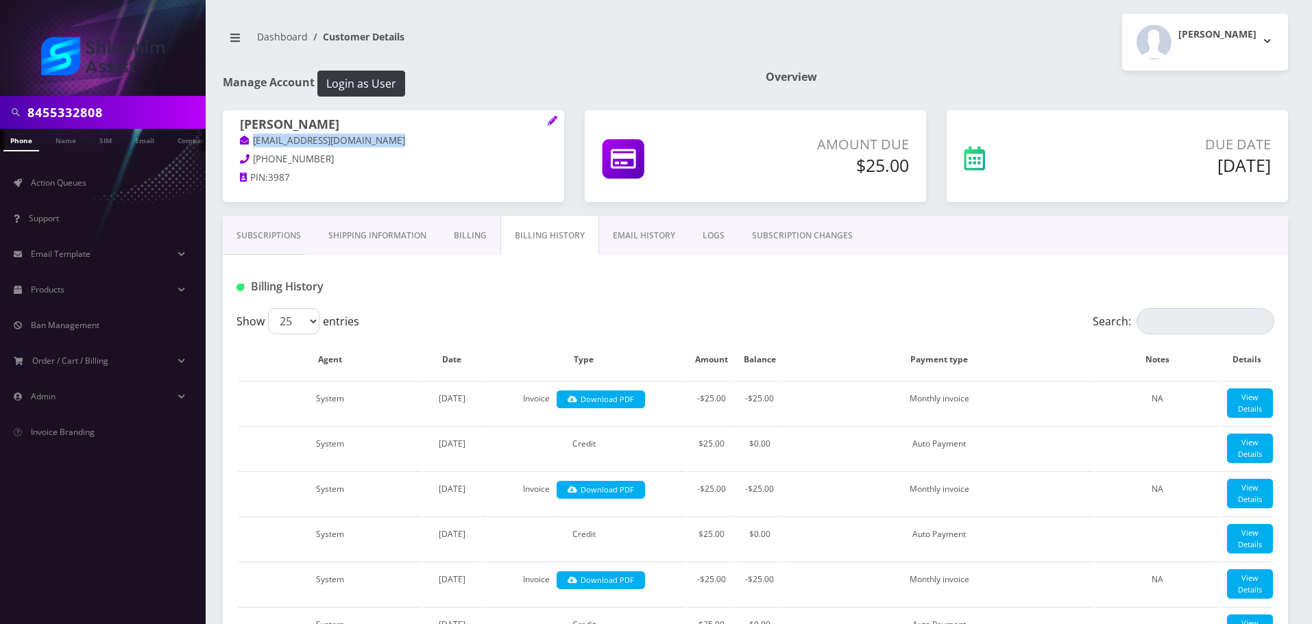
drag, startPoint x: 396, startPoint y: 142, endPoint x: 247, endPoint y: 143, distance: 149.4
click at [247, 143] on p "[EMAIL_ADDRESS][DOMAIN_NAME]" at bounding box center [393, 141] width 307 height 15
click at [352, 146] on link "[EMAIL_ADDRESS][DOMAIN_NAME]" at bounding box center [322, 141] width 165 height 14
click at [382, 143] on p "[EMAIL_ADDRESS][DOMAIN_NAME]" at bounding box center [393, 141] width 307 height 15
drag, startPoint x: 391, startPoint y: 142, endPoint x: 254, endPoint y: 141, distance: 137.1
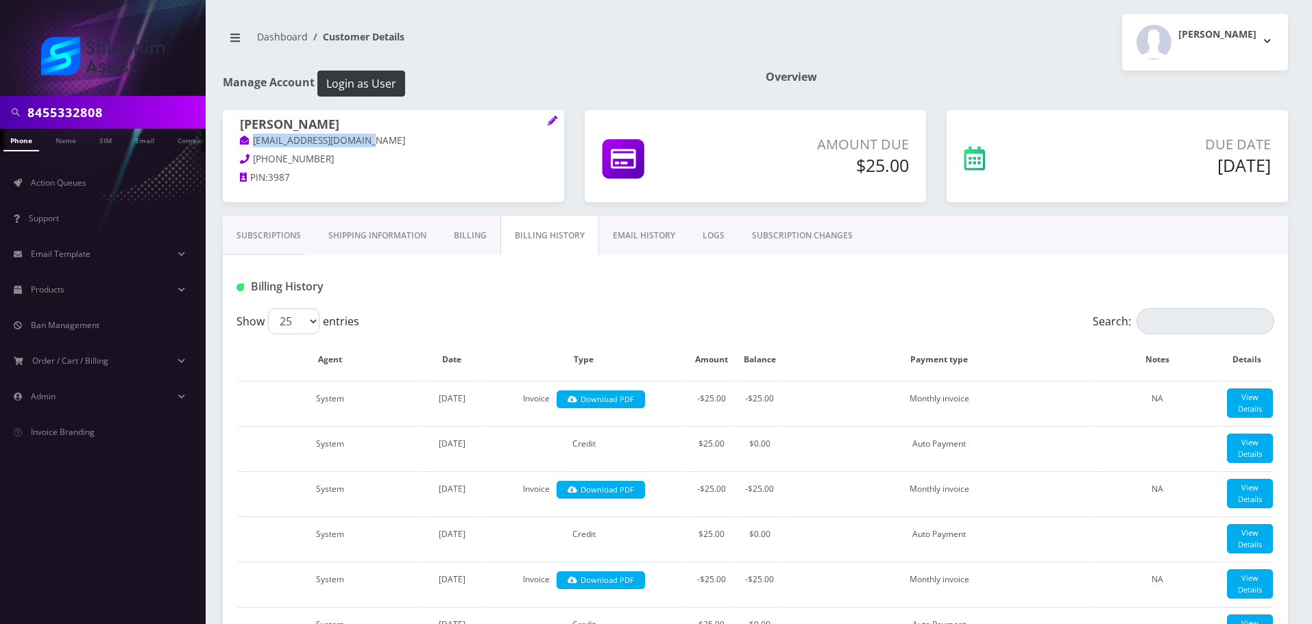
click at [254, 141] on p "[EMAIL_ADDRESS][DOMAIN_NAME]" at bounding box center [393, 141] width 307 height 15
click at [389, 142] on p "[EMAIL_ADDRESS][DOMAIN_NAME]" at bounding box center [393, 141] width 307 height 15
drag, startPoint x: 396, startPoint y: 142, endPoint x: 237, endPoint y: 142, distance: 159.0
click at [237, 142] on div "Chana Jordan chanabanana09@gmail.com 845-533-2808 PIN: 3987" at bounding box center [393, 153] width 341 height 86
click at [364, 145] on link "[EMAIL_ADDRESS][DOMAIN_NAME]" at bounding box center [322, 141] width 165 height 14
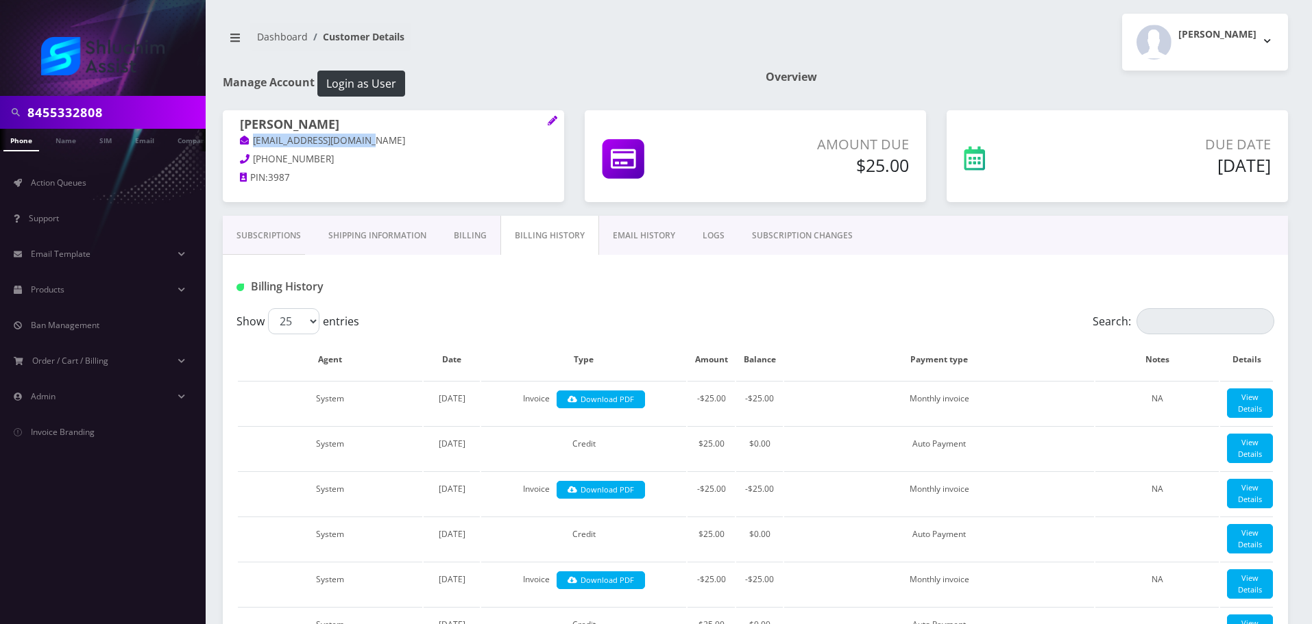
click at [387, 144] on p "[EMAIL_ADDRESS][DOMAIN_NAME]" at bounding box center [393, 141] width 307 height 15
drag, startPoint x: 395, startPoint y: 133, endPoint x: 249, endPoint y: 135, distance: 145.3
click at [249, 135] on p "[EMAIL_ADDRESS][DOMAIN_NAME]" at bounding box center [393, 141] width 307 height 15
copy link "[EMAIL_ADDRESS][DOMAIN_NAME]"
click at [257, 238] on link "Subscriptions" at bounding box center [269, 236] width 92 height 40
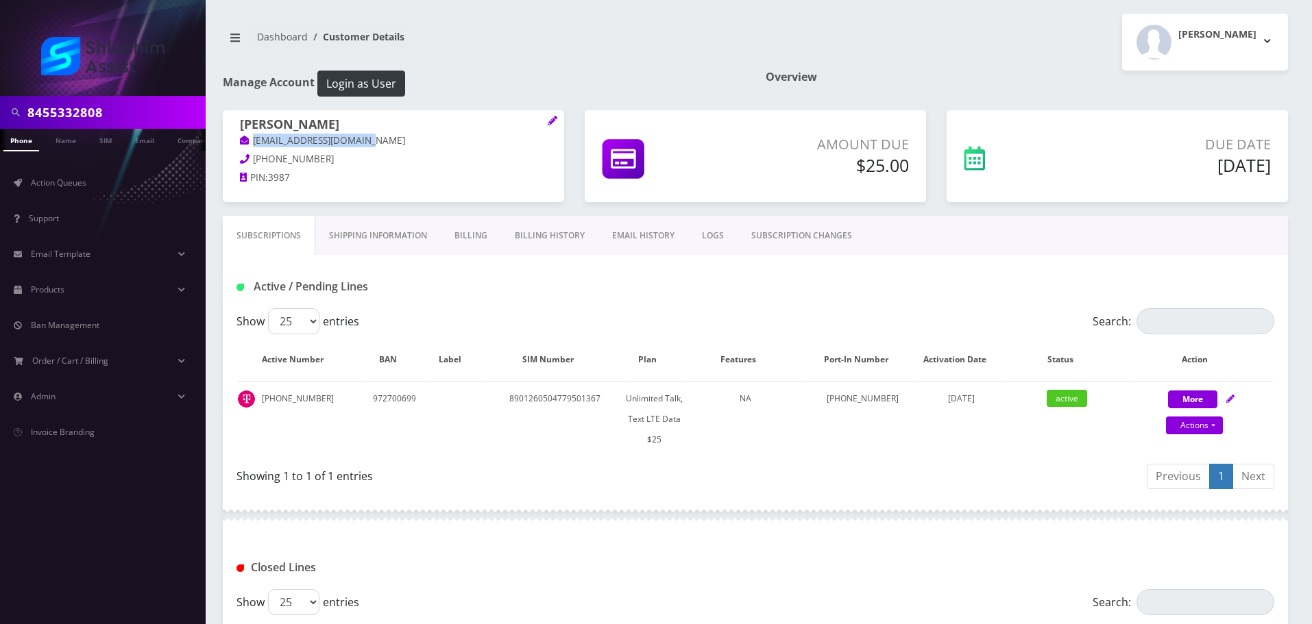
click at [542, 245] on link "Billing History" at bounding box center [549, 236] width 97 height 40
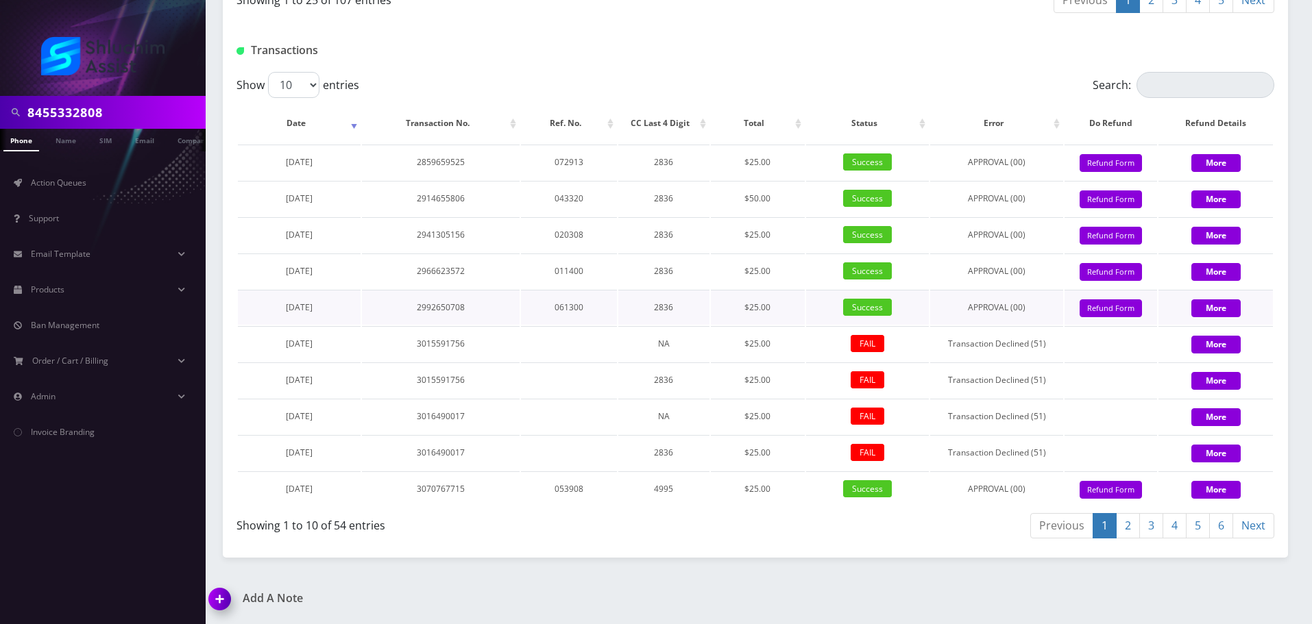
scroll to position [1821, 0]
click at [154, 98] on div "8455332808" at bounding box center [103, 112] width 206 height 33
click at [144, 111] on input "8455332808" at bounding box center [114, 112] width 175 height 26
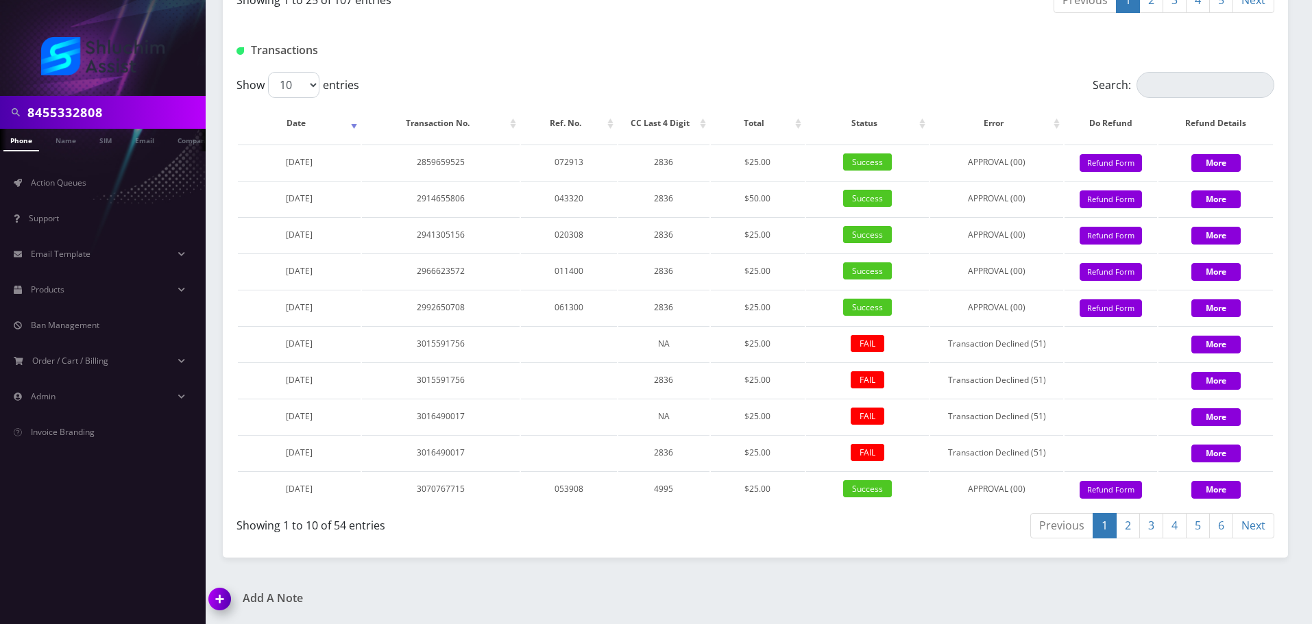
click at [144, 111] on input "8455332808" at bounding box center [114, 112] width 175 height 26
paste input "[EMAIL_ADDRESS][DOMAIN_NAME]"
type input "[EMAIL_ADDRESS][DOMAIN_NAME]"
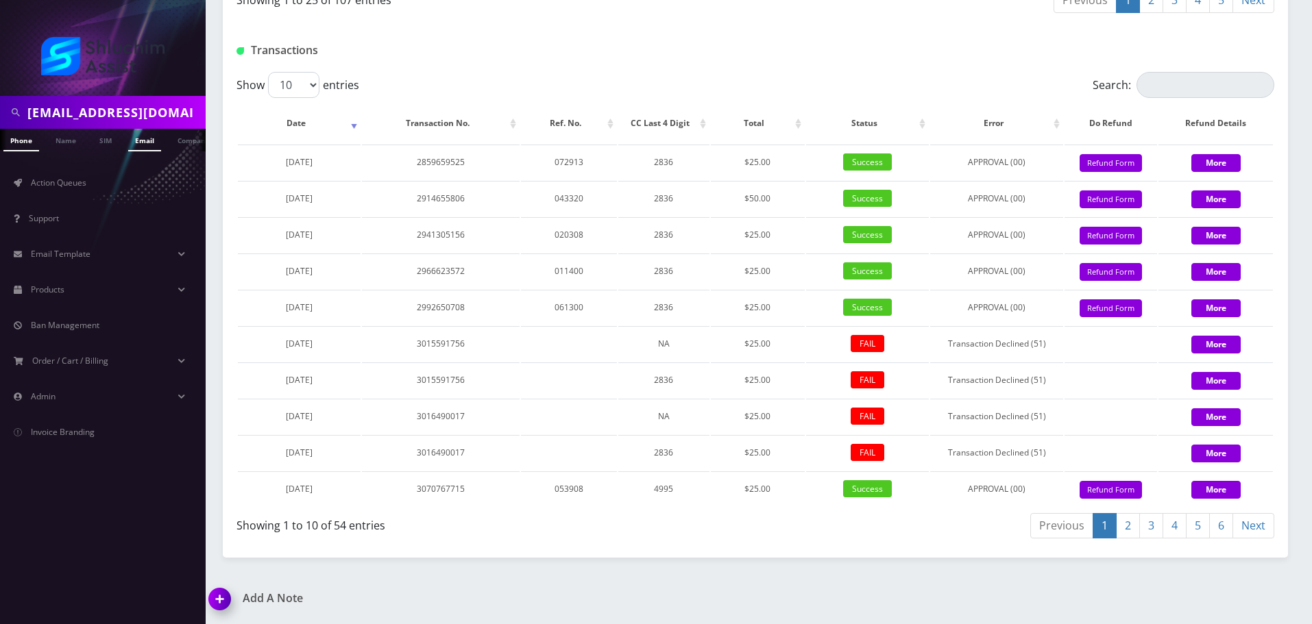
click at [143, 144] on link "Email" at bounding box center [144, 140] width 33 height 23
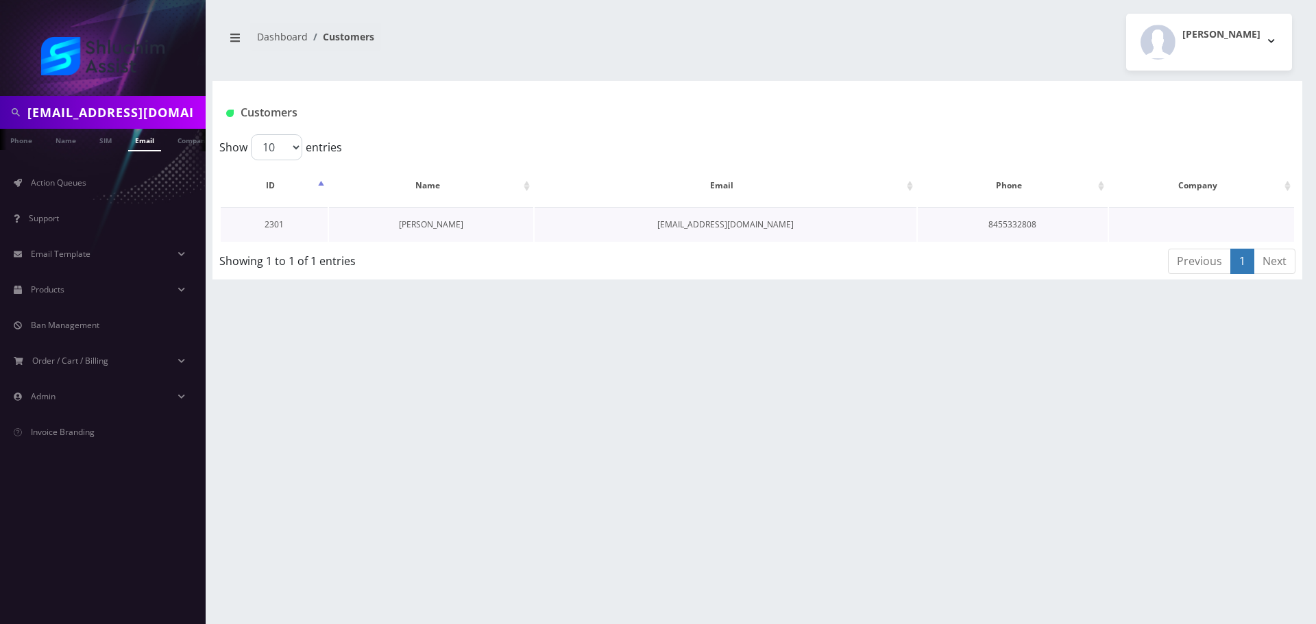
click at [440, 223] on link "[PERSON_NAME]" at bounding box center [431, 225] width 64 height 12
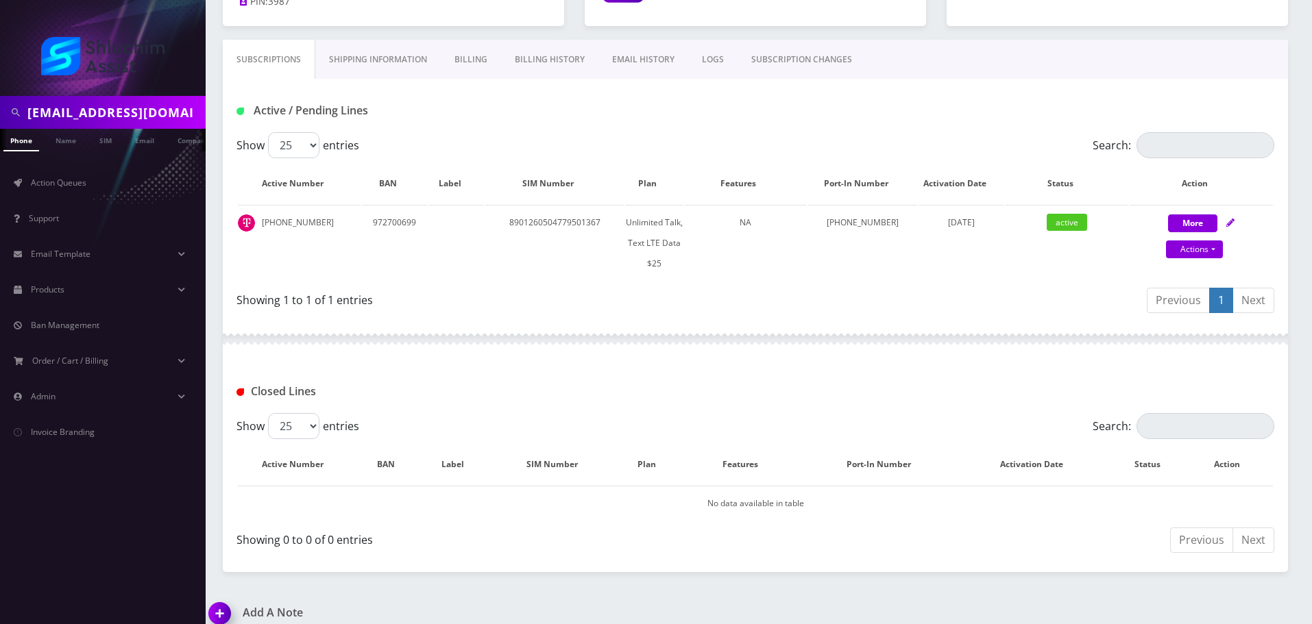
scroll to position [191, 0]
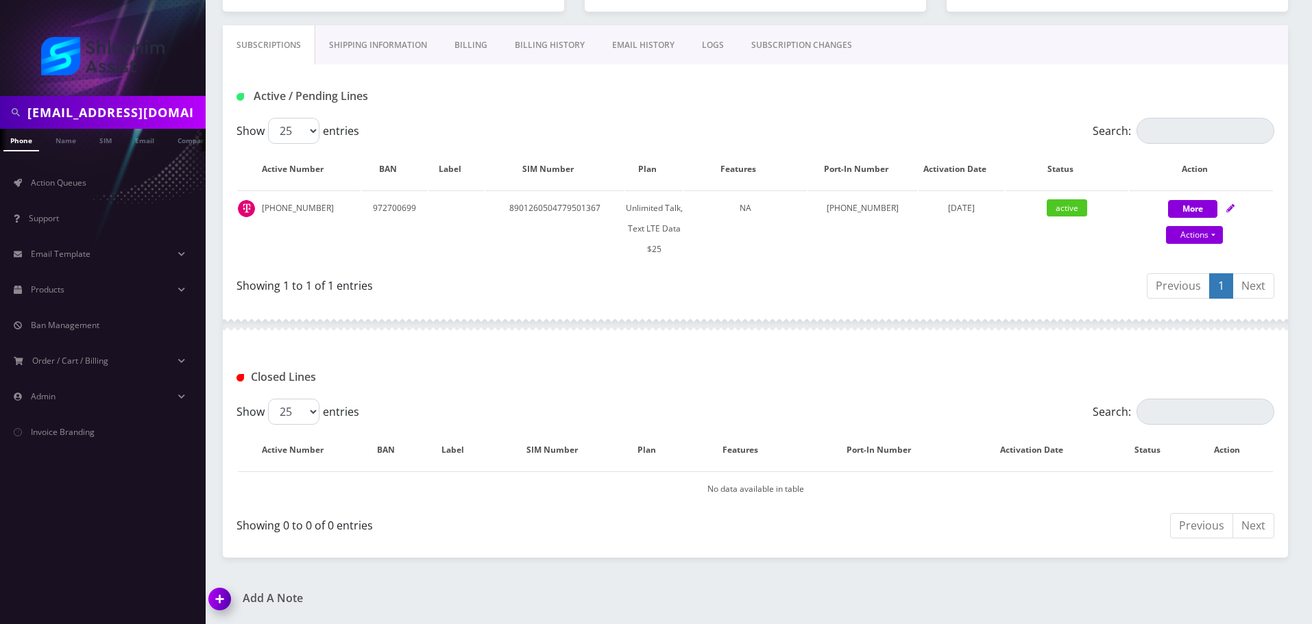
click at [554, 53] on link "Billing History" at bounding box center [549, 45] width 97 height 40
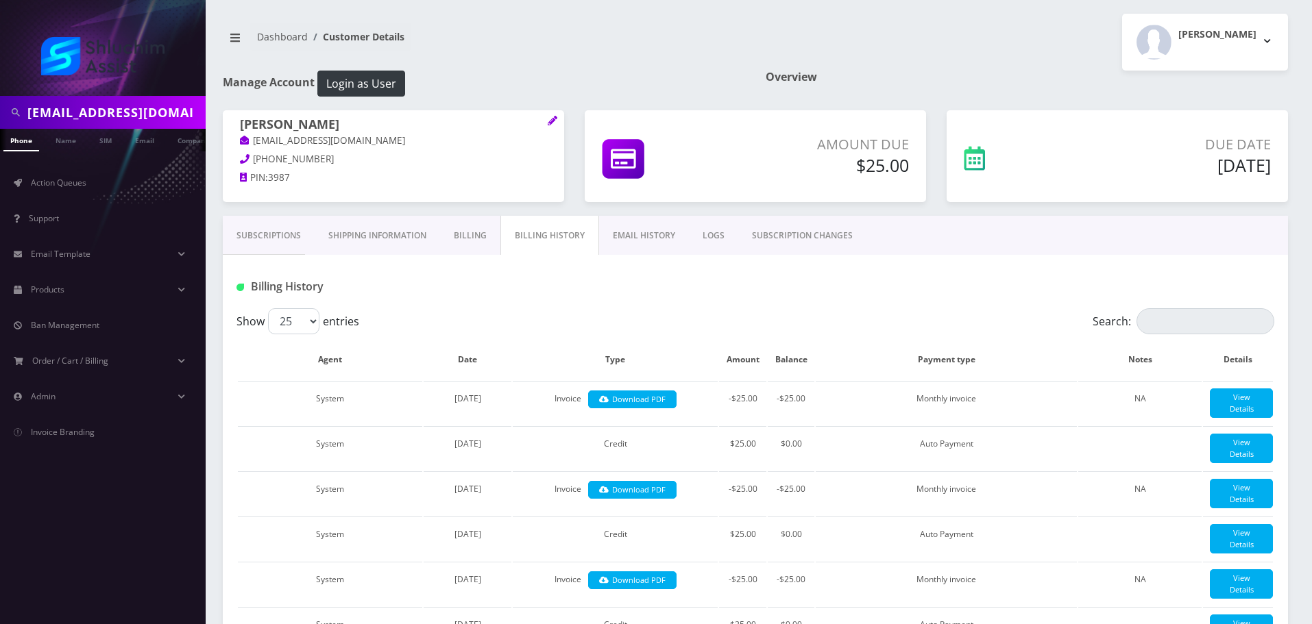
click at [282, 245] on link "Subscriptions" at bounding box center [269, 236] width 92 height 40
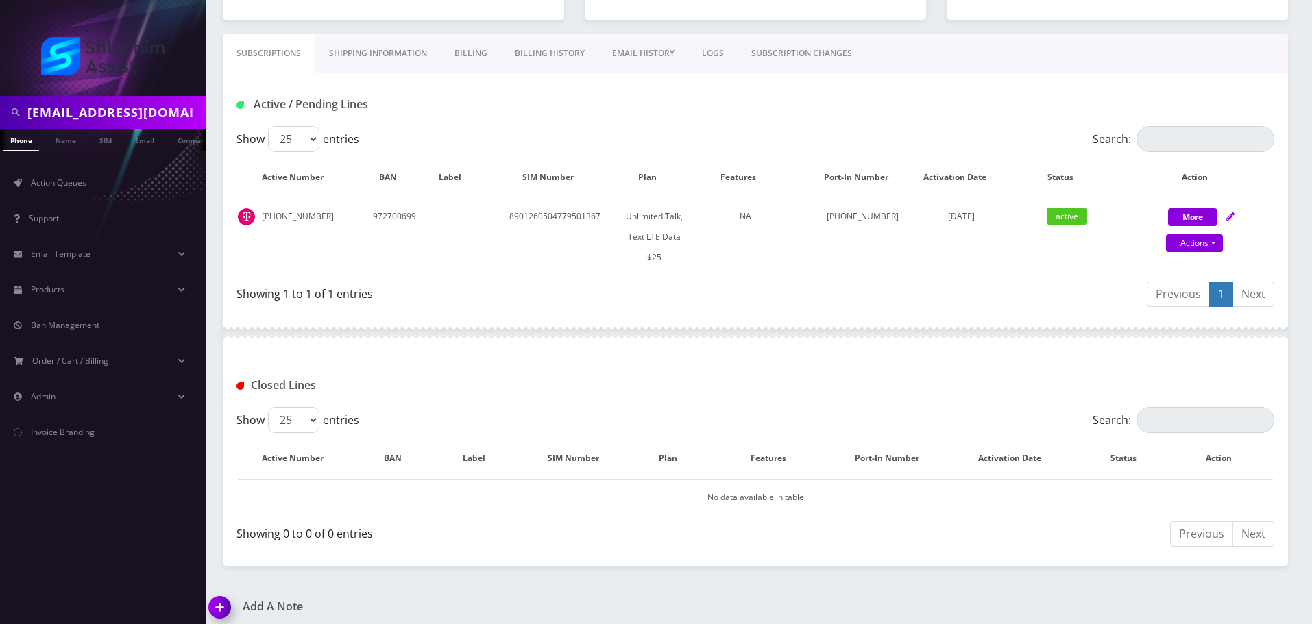
scroll to position [191, 0]
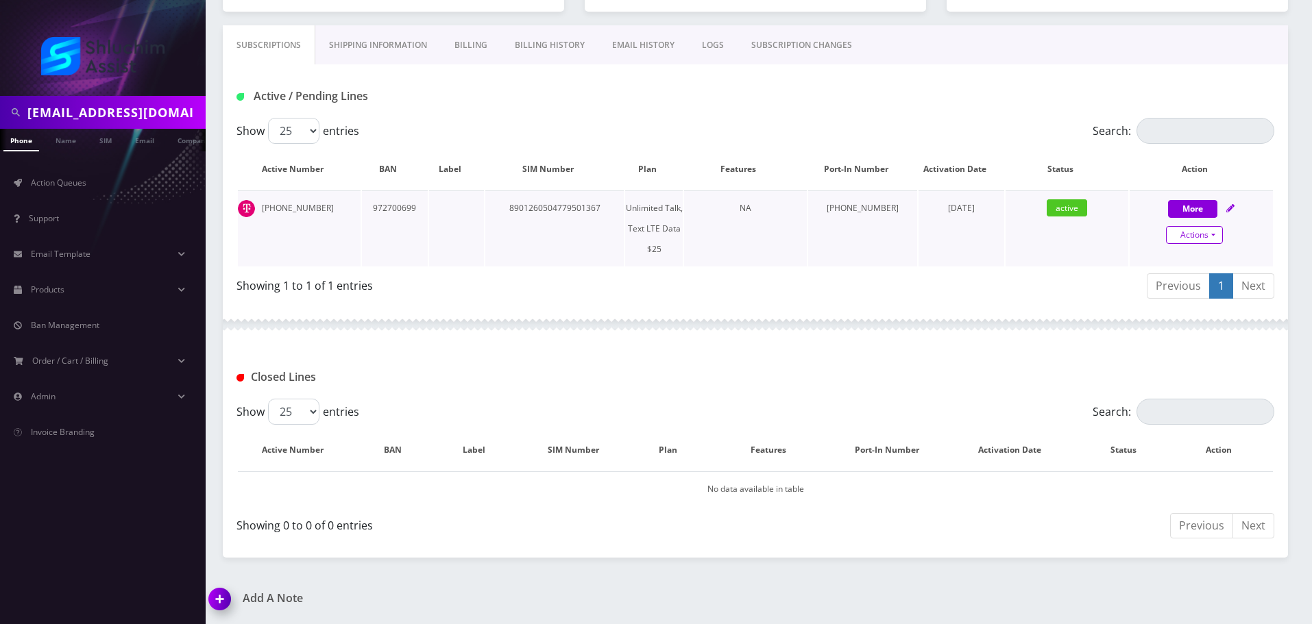
click at [1198, 239] on link "Actions" at bounding box center [1194, 235] width 57 height 18
select select "Sim Card"
select select "110"
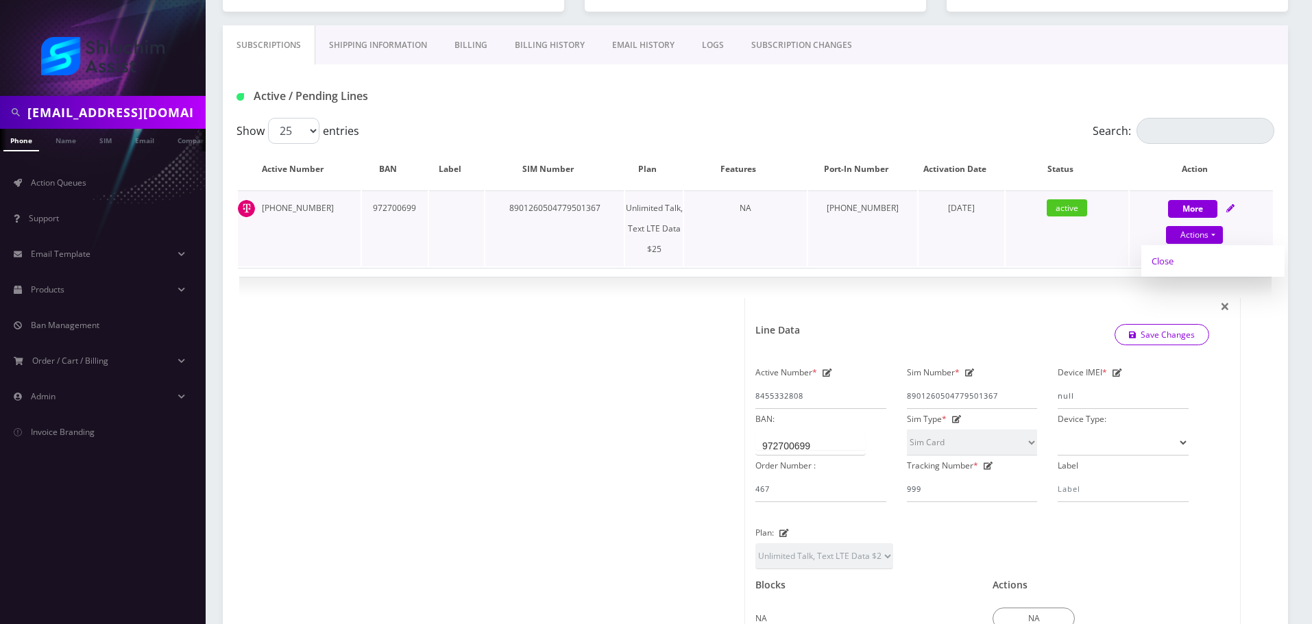
click at [1193, 264] on link "Close" at bounding box center [1212, 261] width 143 height 21
type input "08/14/2025"
select select "Sim Card"
select select "110"
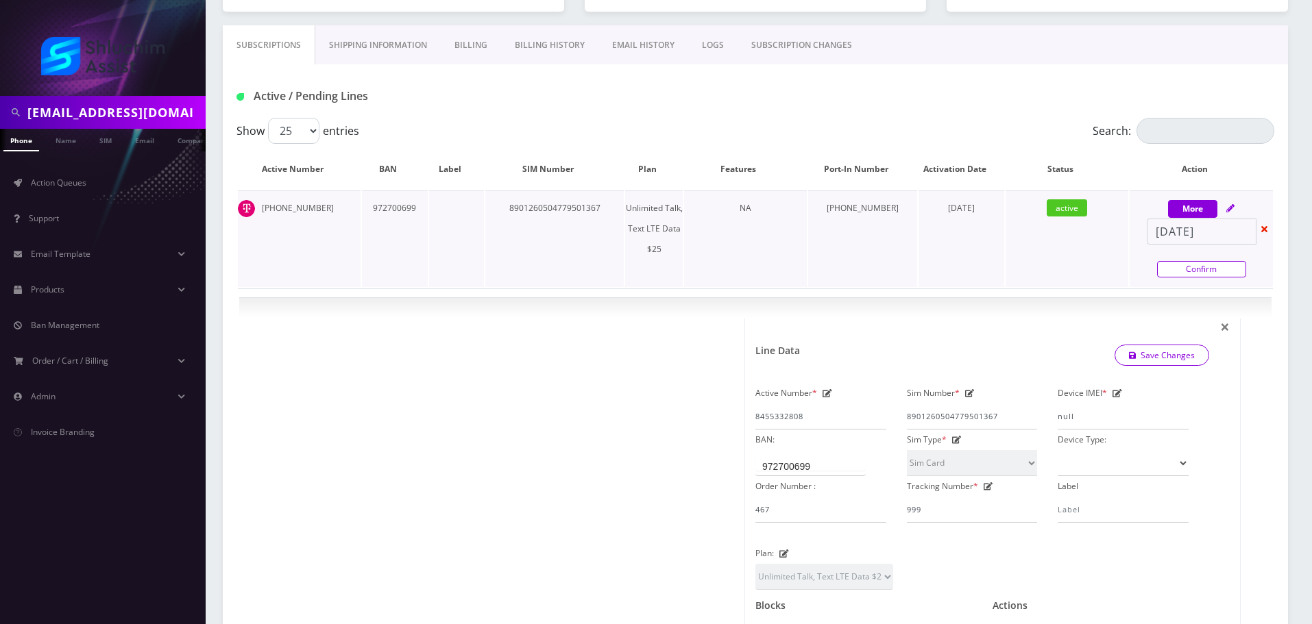
click at [1184, 267] on link "Confirm" at bounding box center [1201, 269] width 89 height 16
select select "Sim Card"
select select "110"
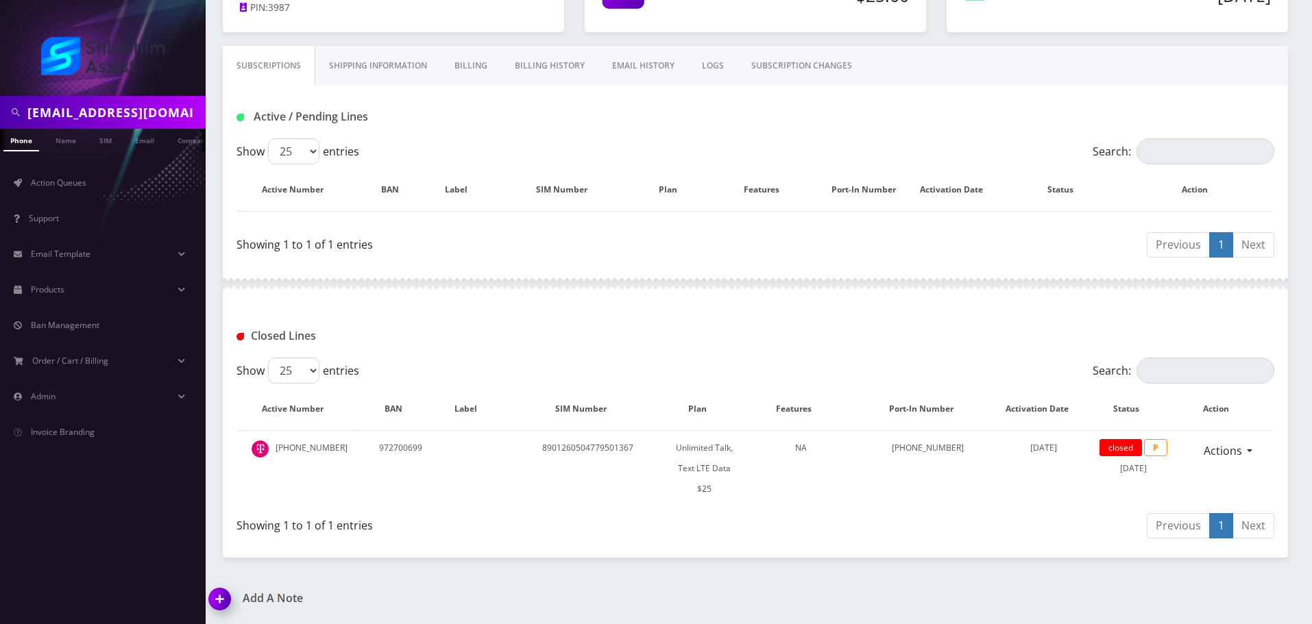
scroll to position [149, 0]
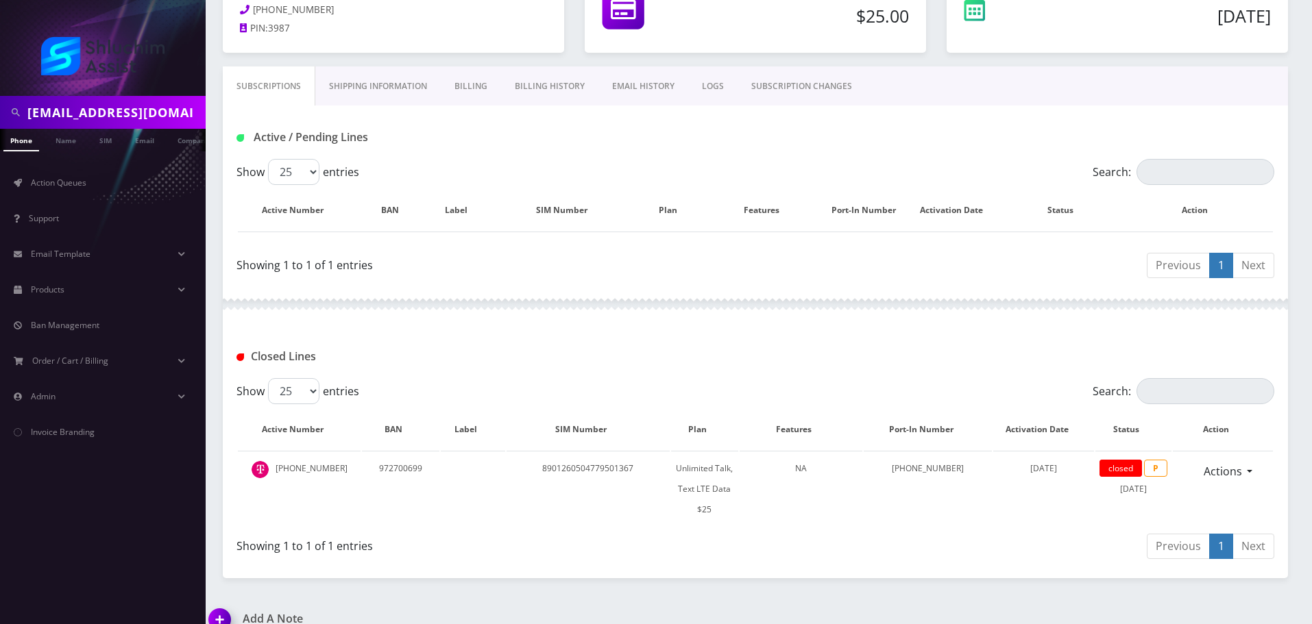
click at [574, 77] on link "Billing History" at bounding box center [549, 86] width 97 height 40
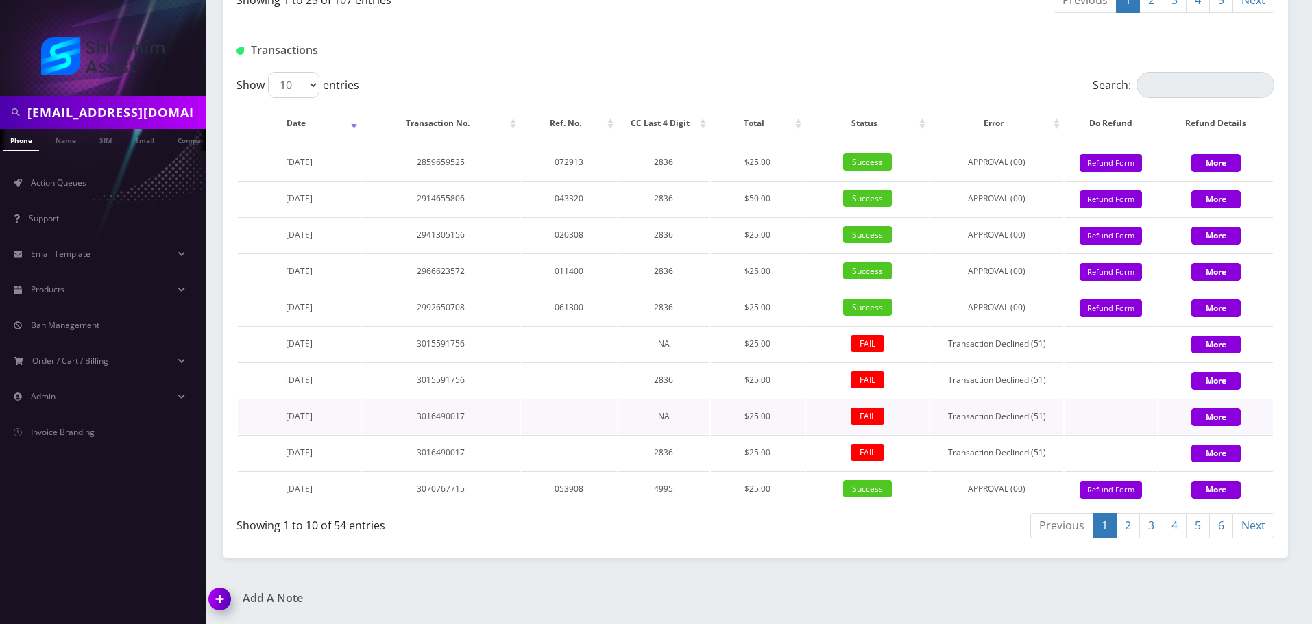
scroll to position [1821, 0]
drag, startPoint x: 483, startPoint y: 160, endPoint x: 718, endPoint y: 161, distance: 234.4
click at [718, 161] on tr "July 20, 2021 2859659525 072913 2836 $25.00 Success APPROVAL (00) 0 Give Credit…" at bounding box center [755, 162] width 1035 height 35
drag, startPoint x: 718, startPoint y: 161, endPoint x: 556, endPoint y: 161, distance: 161.1
click at [718, 162] on td "$25.00" at bounding box center [758, 162] width 94 height 35
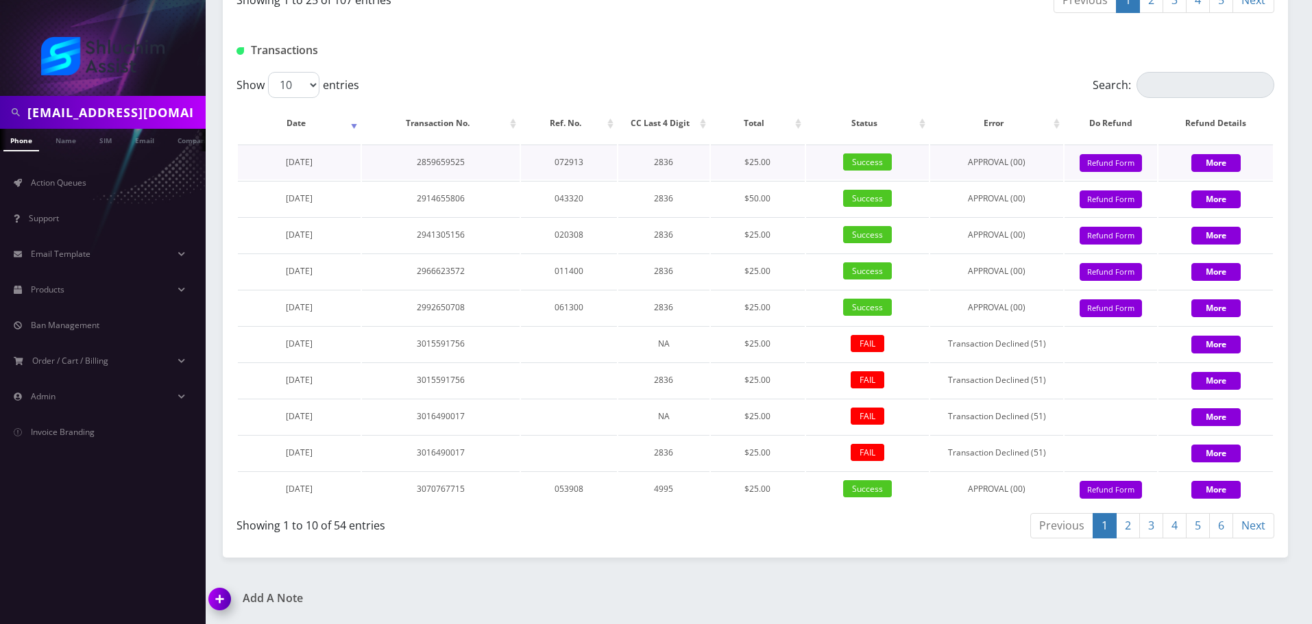
click at [781, 167] on td "$25.00" at bounding box center [758, 162] width 94 height 35
click at [781, 160] on tr "July 20, 2021 2859659525 072913 2836 $25.00 Success APPROVAL (00) 0 Give Credit…" at bounding box center [755, 162] width 1035 height 35
click at [792, 160] on td "$25.00" at bounding box center [758, 162] width 94 height 35
drag, startPoint x: 697, startPoint y: 163, endPoint x: 756, endPoint y: 163, distance: 58.9
click at [734, 163] on tr "July 20, 2021 2859659525 072913 2836 $25.00 Success APPROVAL (00) 0 Give Credit…" at bounding box center [755, 162] width 1035 height 35
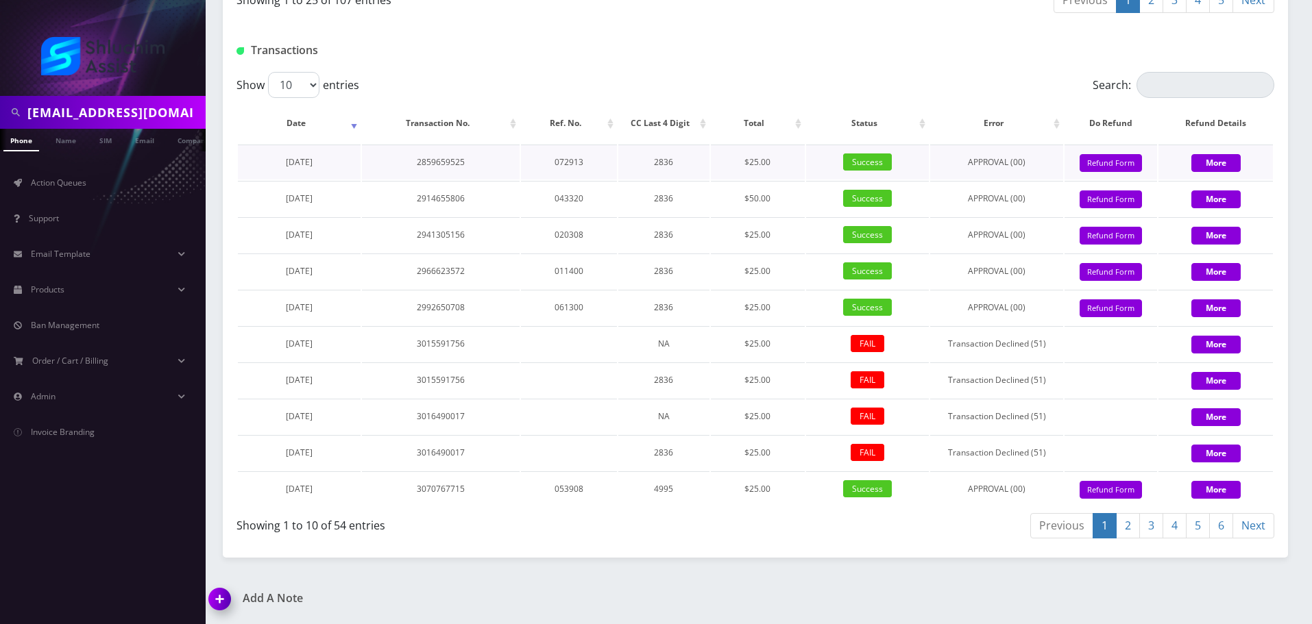
click at [756, 163] on td "$25.00" at bounding box center [758, 162] width 94 height 35
drag, startPoint x: 578, startPoint y: 167, endPoint x: 780, endPoint y: 167, distance: 202.2
click at [705, 167] on tr "July 20, 2021 2859659525 072913 2836 $25.00 Success APPROVAL (00) 0 Give Credit…" at bounding box center [755, 162] width 1035 height 35
click at [785, 167] on td "$25.00" at bounding box center [758, 162] width 94 height 35
drag, startPoint x: 577, startPoint y: 164, endPoint x: 759, endPoint y: 169, distance: 181.7
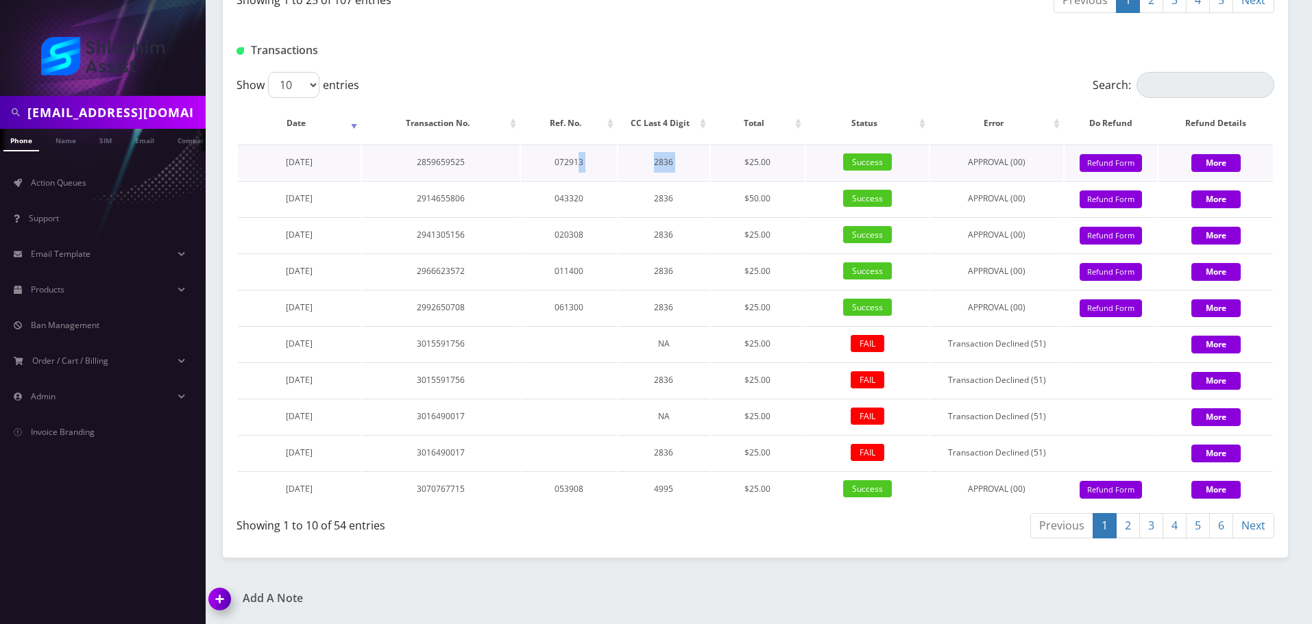
click at [723, 169] on tr "July 20, 2021 2859659525 072913 2836 $25.00 Success APPROVAL (00) 0 Give Credit…" at bounding box center [755, 162] width 1035 height 35
click at [763, 169] on td "$25.00" at bounding box center [758, 162] width 94 height 35
click at [164, 110] on input "[EMAIL_ADDRESS][DOMAIN_NAME]" at bounding box center [114, 112] width 175 height 26
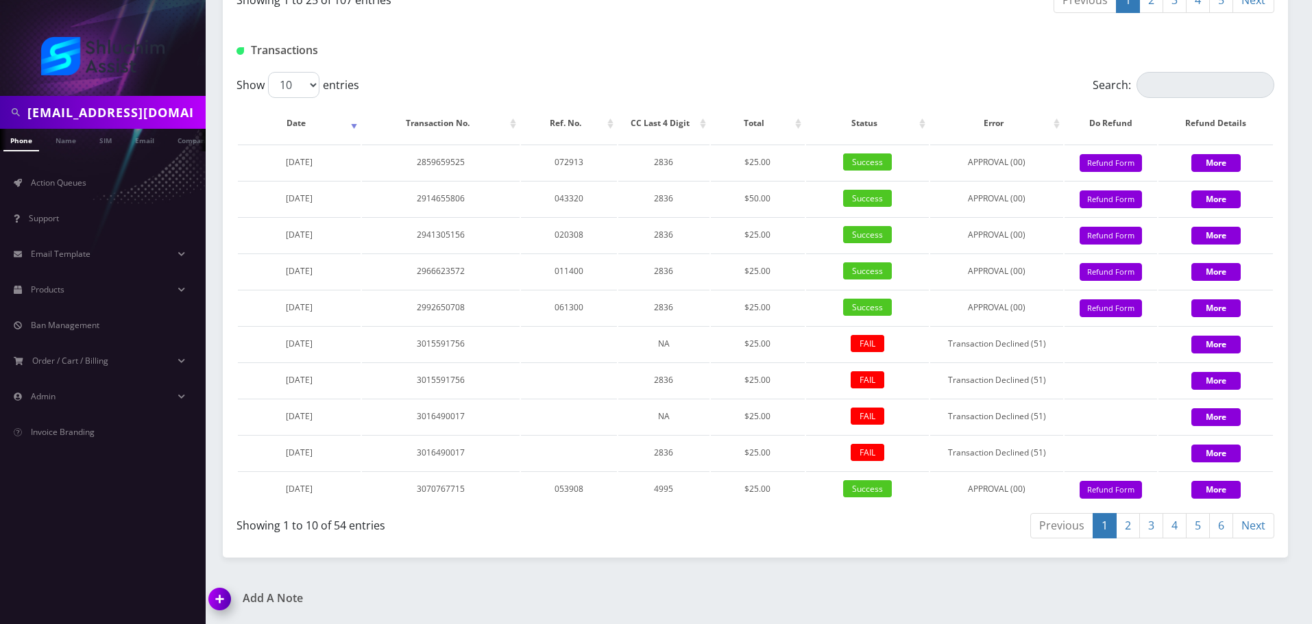
paste input "[PHONE_NUMBER]"
type input "8455332808"
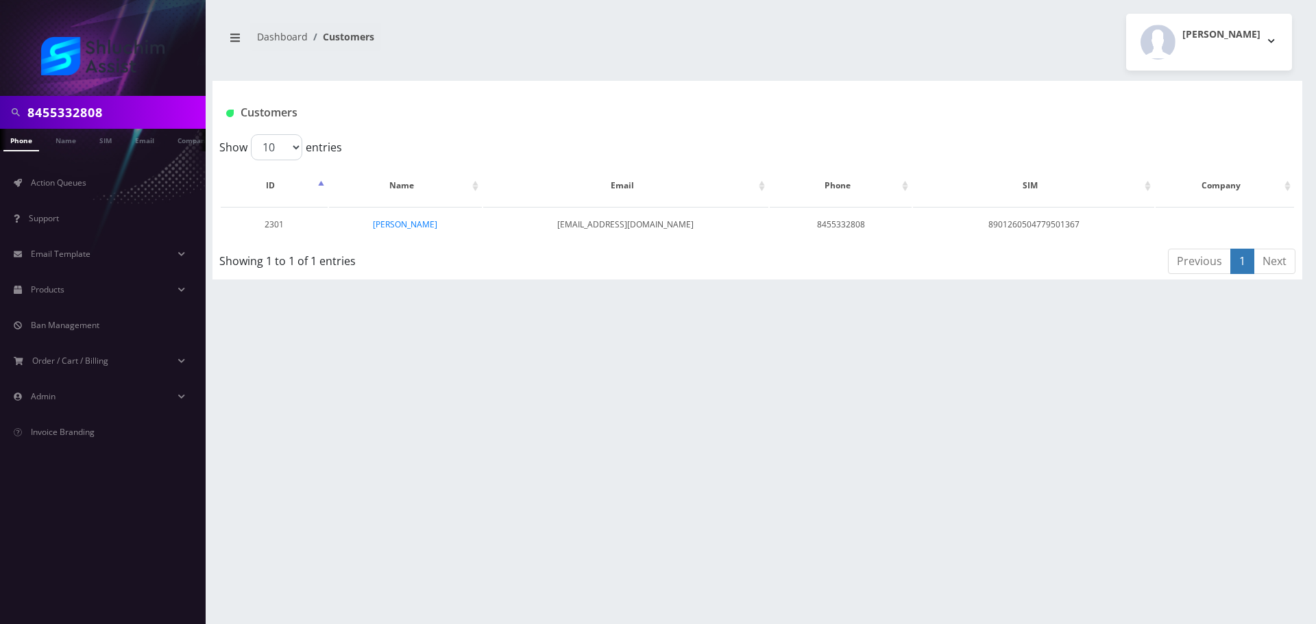
click at [132, 108] on input "8455332808" at bounding box center [114, 112] width 175 height 26
click at [413, 228] on link "[PERSON_NAME]" at bounding box center [405, 225] width 64 height 12
click at [422, 230] on link "[PERSON_NAME]" at bounding box center [405, 225] width 64 height 12
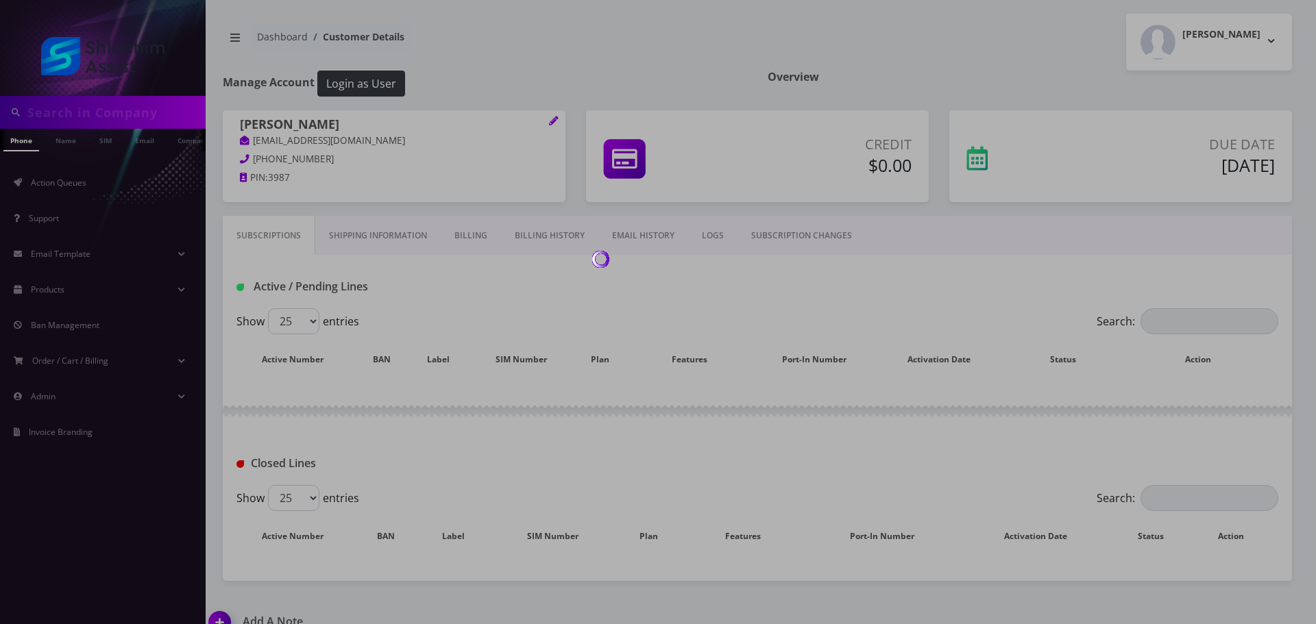
type input "8455332808"
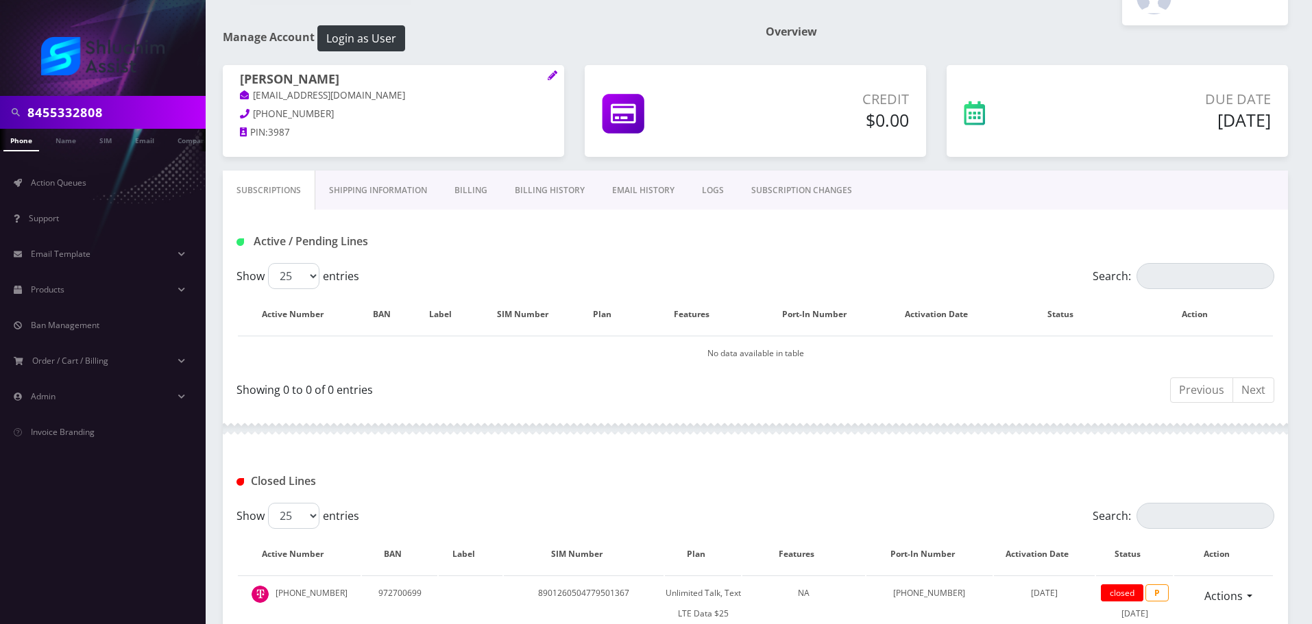
scroll to position [170, 0]
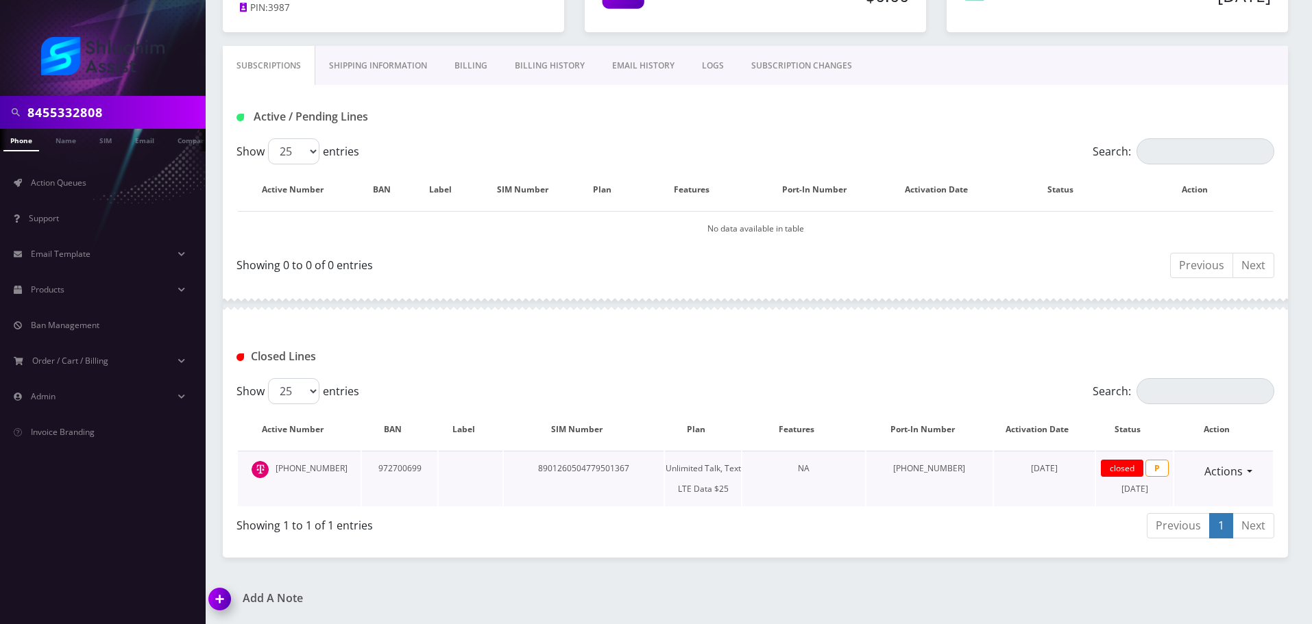
drag, startPoint x: 995, startPoint y: 469, endPoint x: 1058, endPoint y: 469, distance: 63.0
click at [1058, 469] on td "[DATE]" at bounding box center [1044, 479] width 101 height 56
click at [1057, 469] on span "[DATE]" at bounding box center [1044, 469] width 27 height 12
click at [313, 463] on td "[PHONE_NUMBER]" at bounding box center [299, 479] width 123 height 56
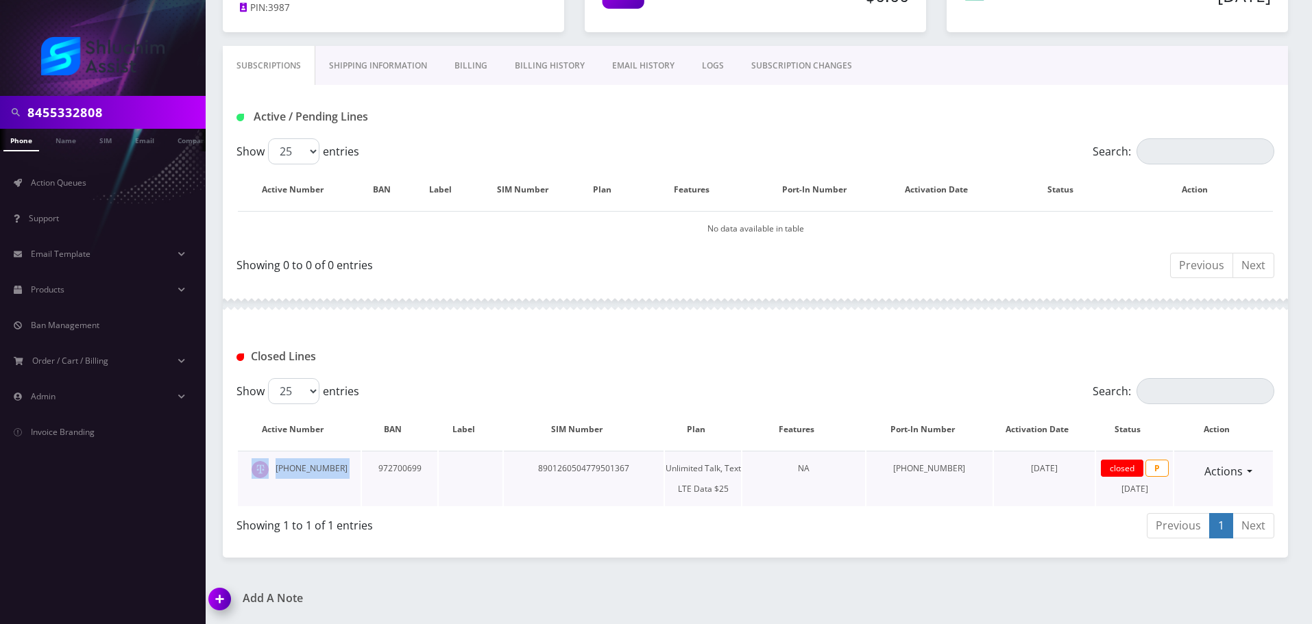
click at [313, 463] on td "[PHONE_NUMBER]" at bounding box center [299, 479] width 123 height 56
copy td "[PHONE_NUMBER]"
click at [347, 475] on td "[PHONE_NUMBER]" at bounding box center [299, 479] width 123 height 56
drag, startPoint x: 341, startPoint y: 470, endPoint x: 285, endPoint y: 469, distance: 56.2
click at [285, 469] on td "[PHONE_NUMBER]" at bounding box center [299, 479] width 123 height 56
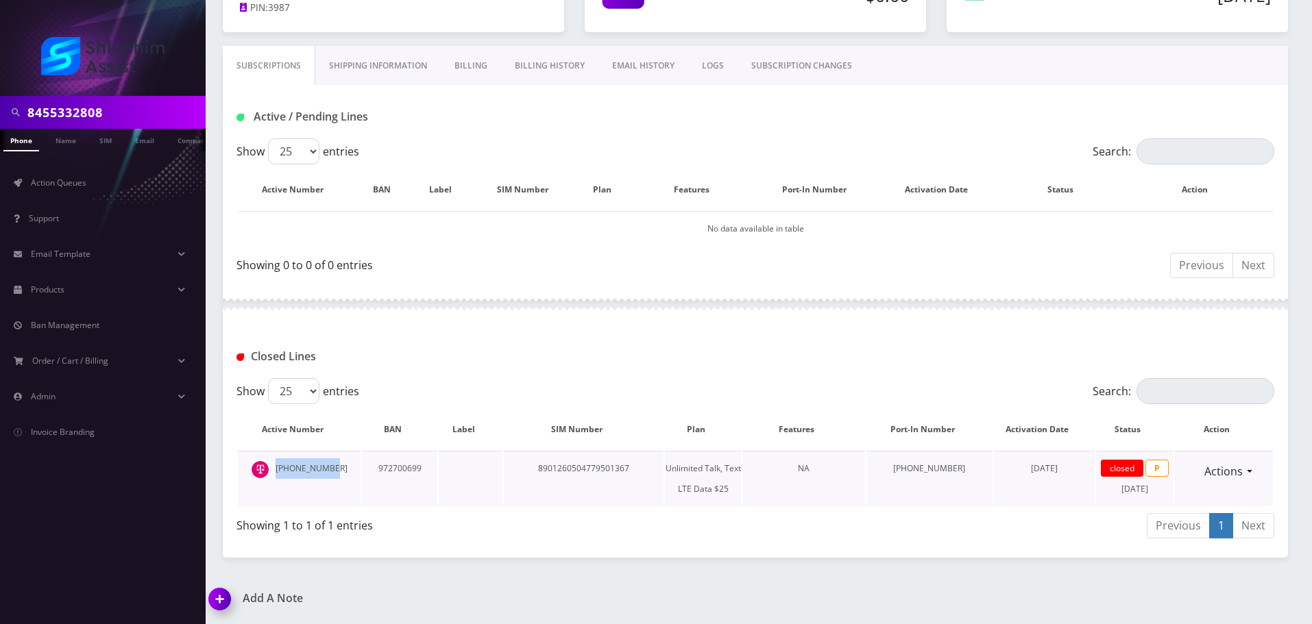
copy td "[PHONE_NUMBER]"
click at [347, 482] on td "[PHONE_NUMBER]" at bounding box center [299, 479] width 123 height 56
drag, startPoint x: 345, startPoint y: 467, endPoint x: 317, endPoint y: 472, distance: 28.0
click at [284, 467] on td "[PHONE_NUMBER]" at bounding box center [299, 479] width 123 height 56
copy td "[PHONE_NUMBER]"
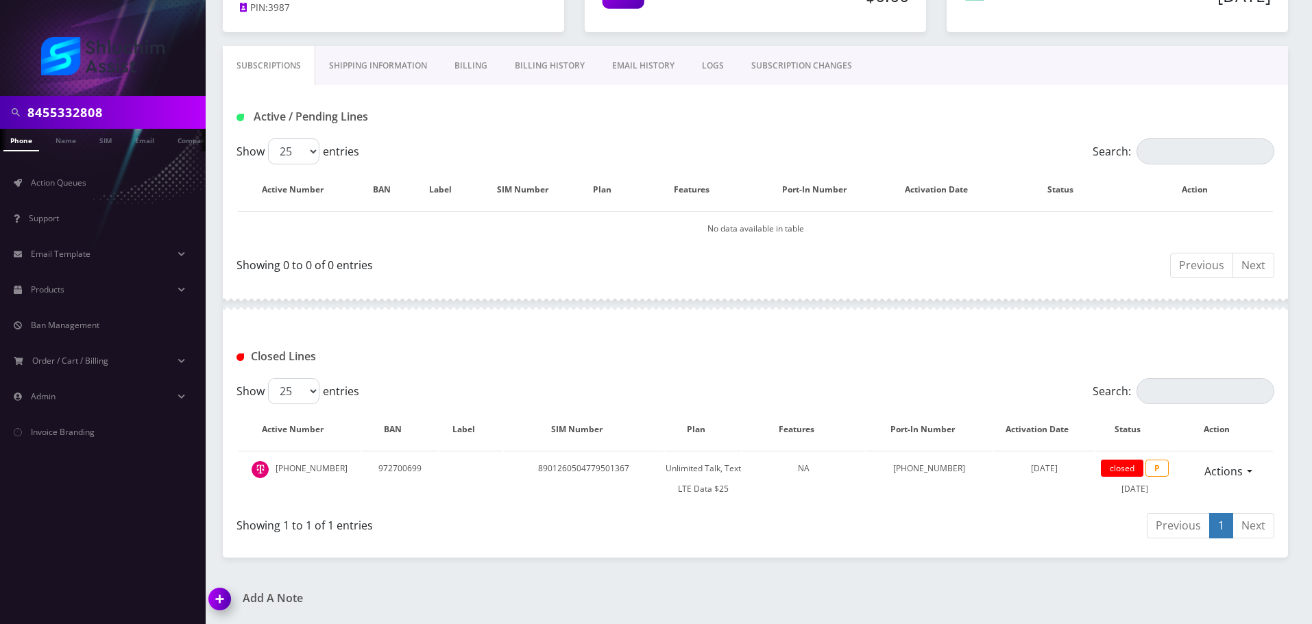
click at [127, 108] on input "8455332808" at bounding box center [114, 112] width 175 height 26
